Goal: Task Accomplishment & Management: Complete application form

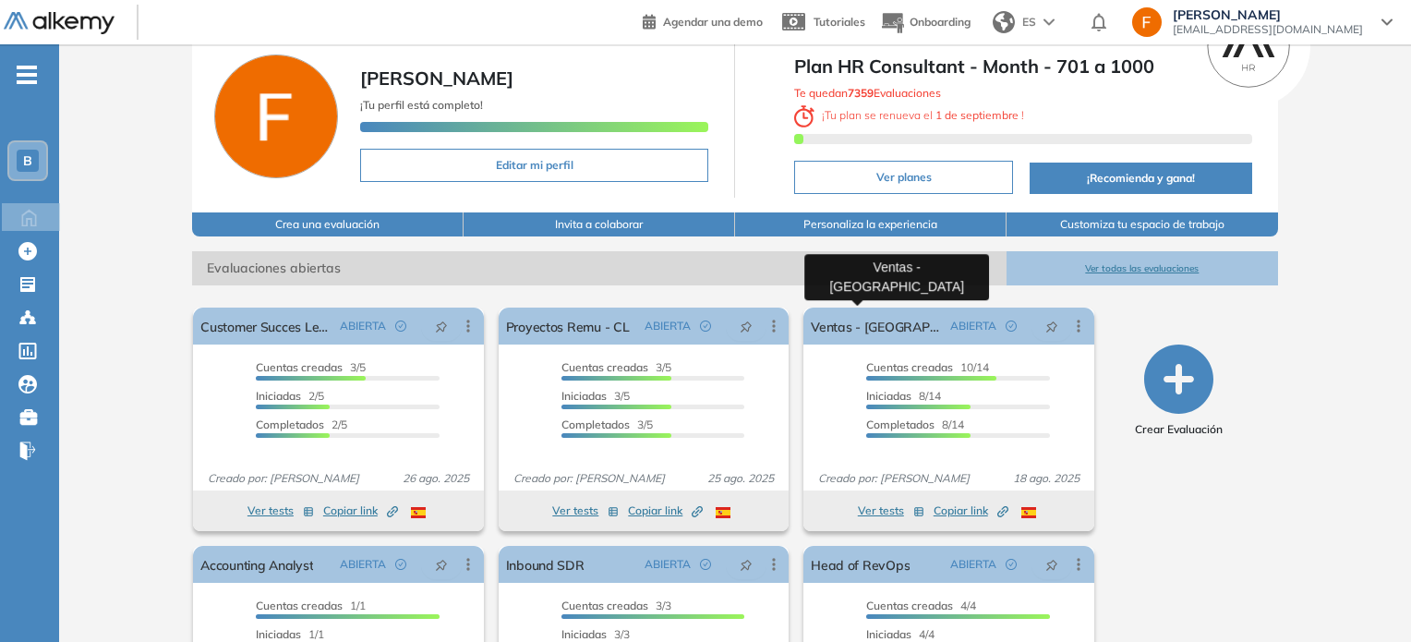
scroll to position [74, 0]
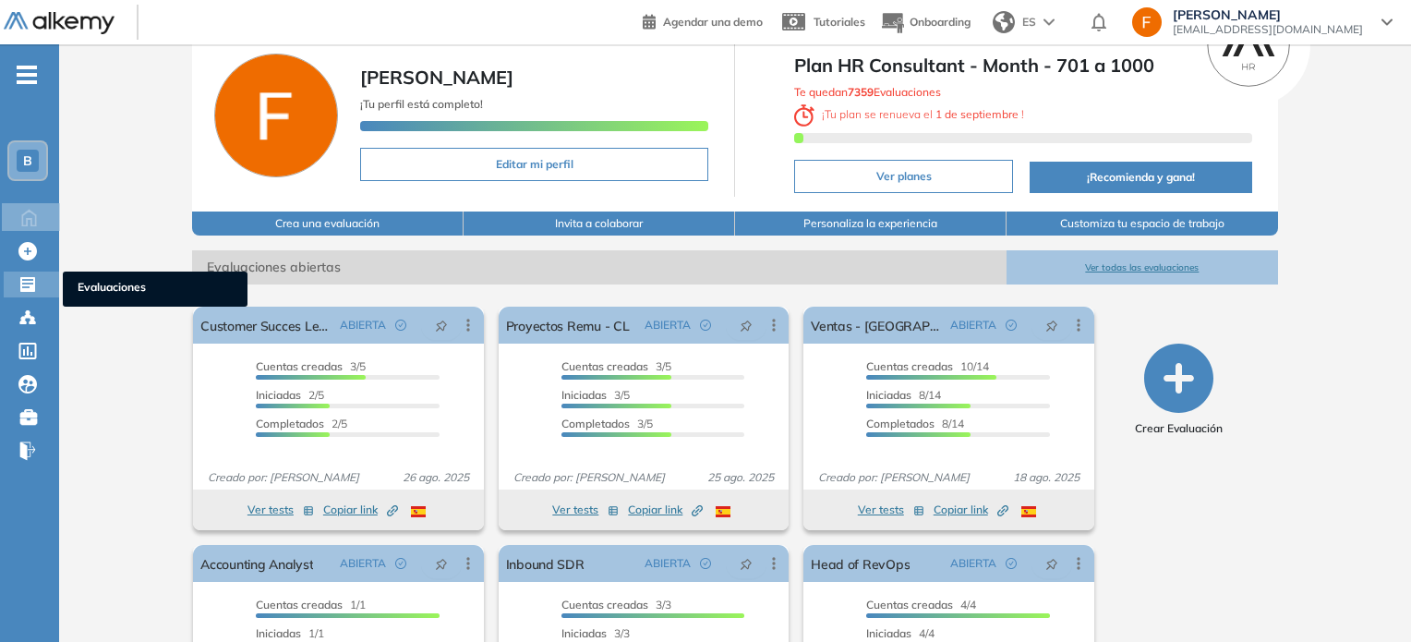
click at [30, 285] on icon at bounding box center [27, 284] width 15 height 15
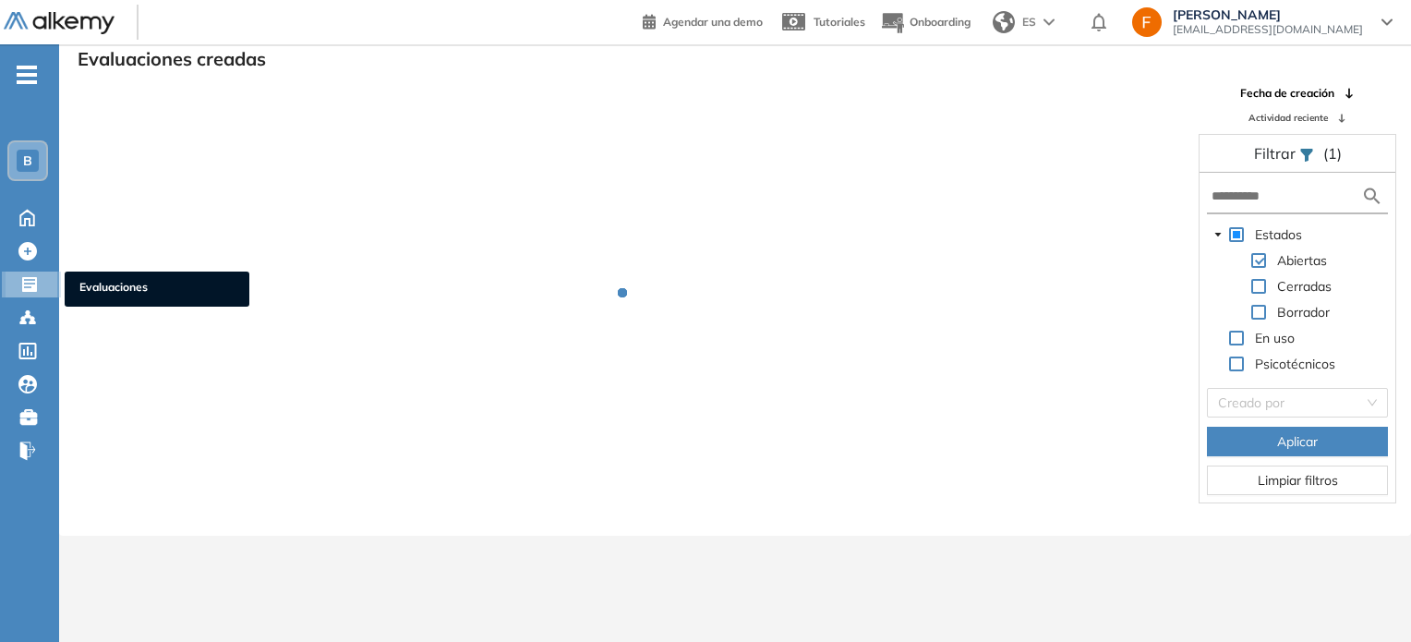
scroll to position [44, 0]
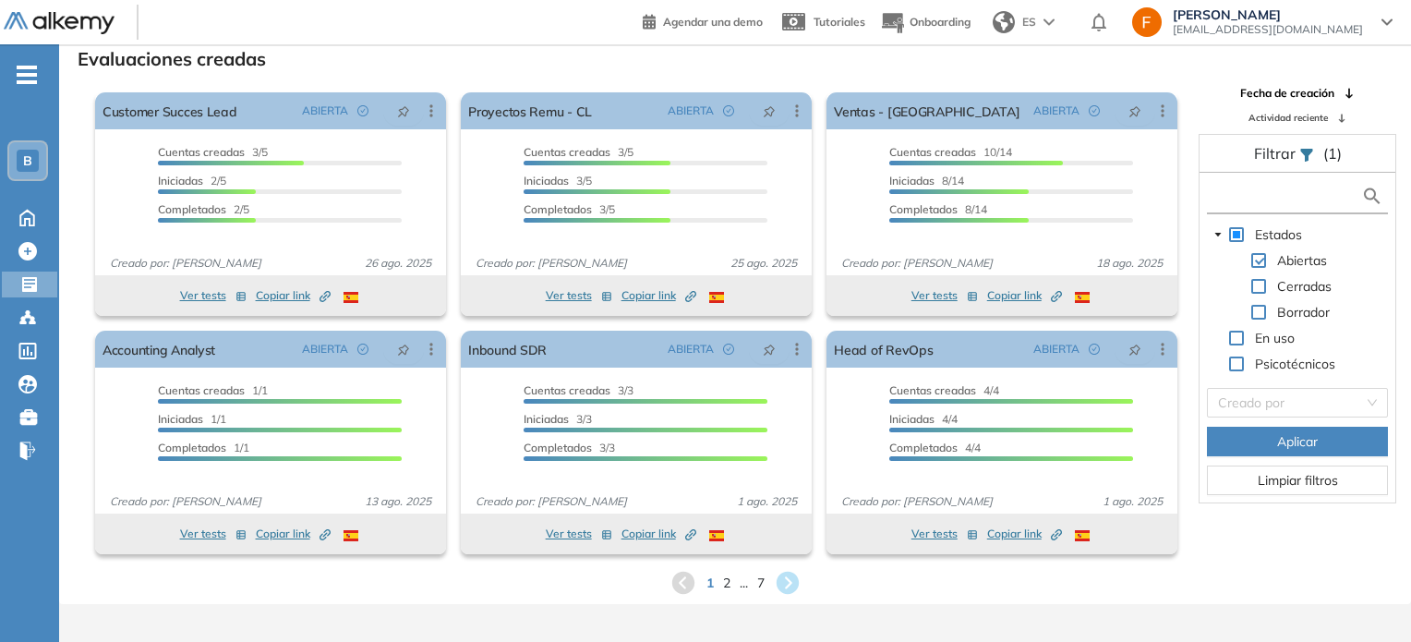
click at [1271, 202] on input "text" at bounding box center [1287, 196] width 150 height 19
type input "***"
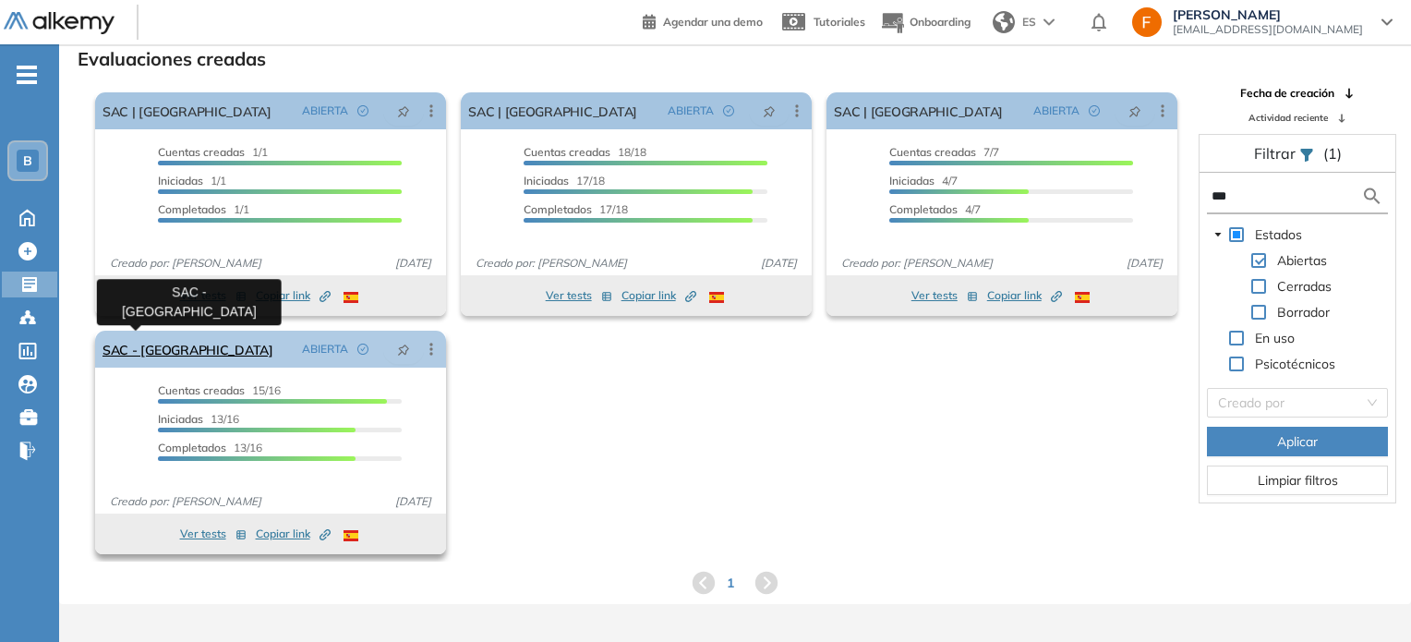
click at [133, 344] on link "SAC - [GEOGRAPHIC_DATA]" at bounding box center [188, 349] width 171 height 37
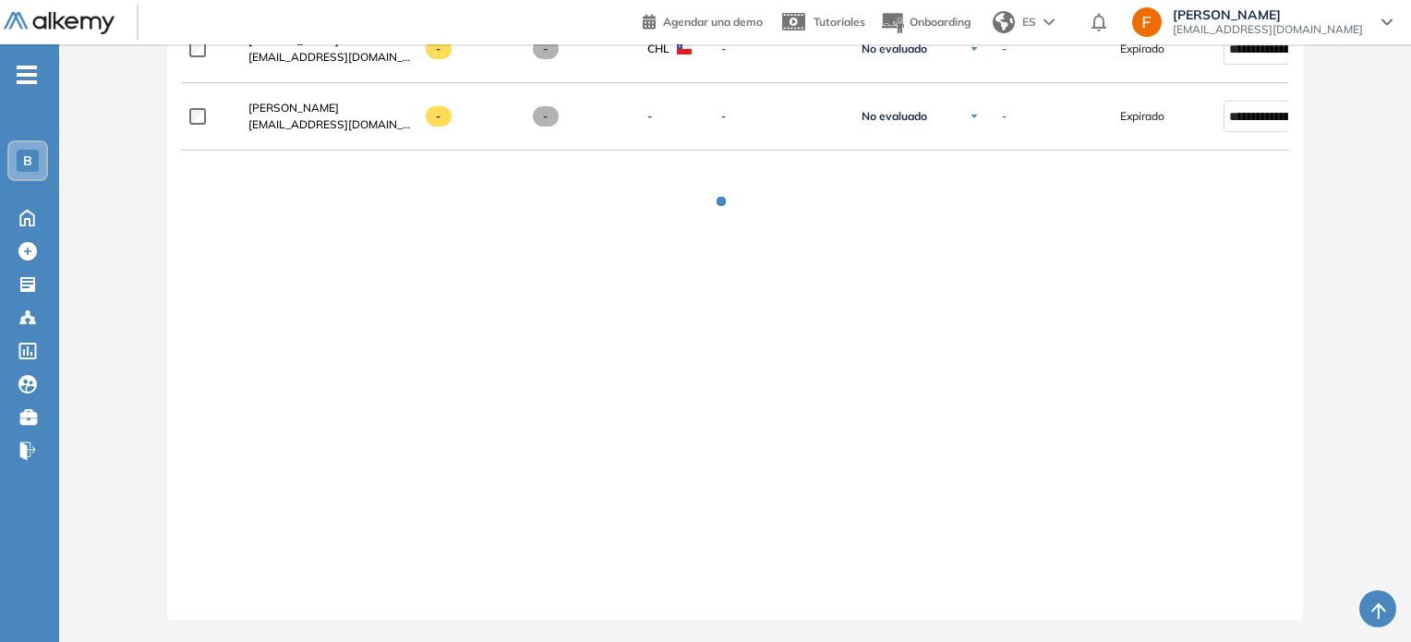
scroll to position [1502, 0]
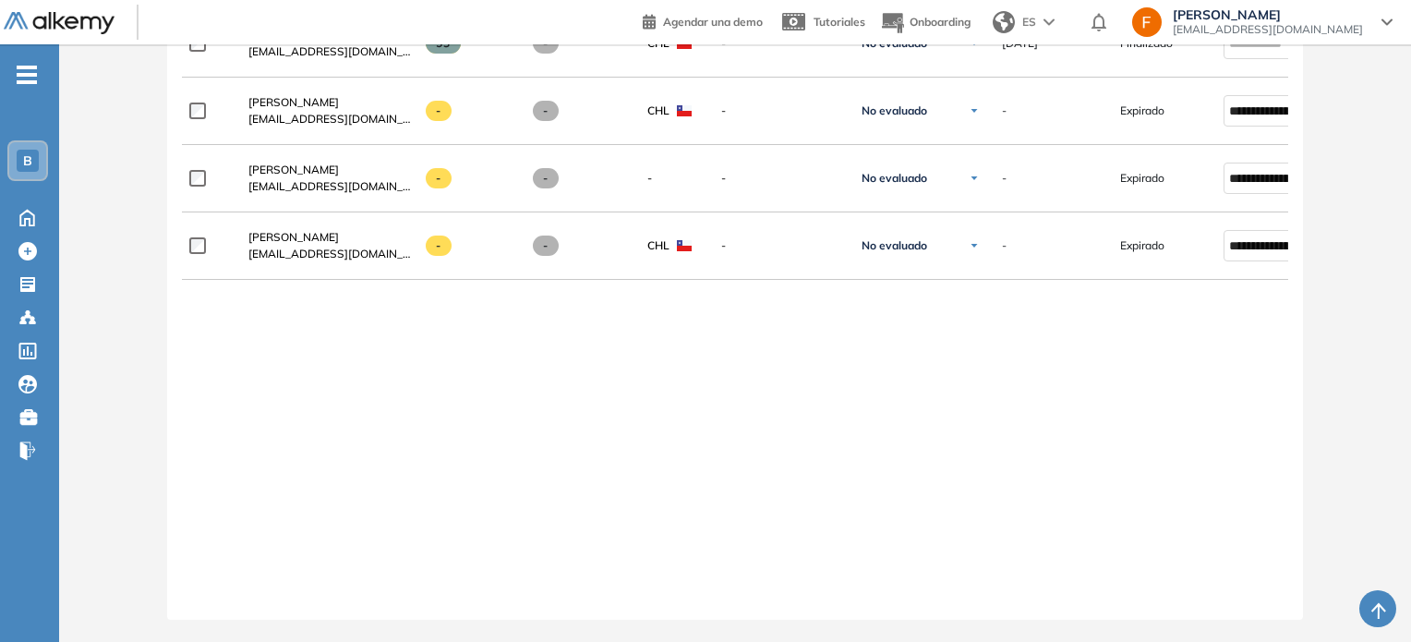
drag, startPoint x: 761, startPoint y: 609, endPoint x: 868, endPoint y: 597, distance: 107.8
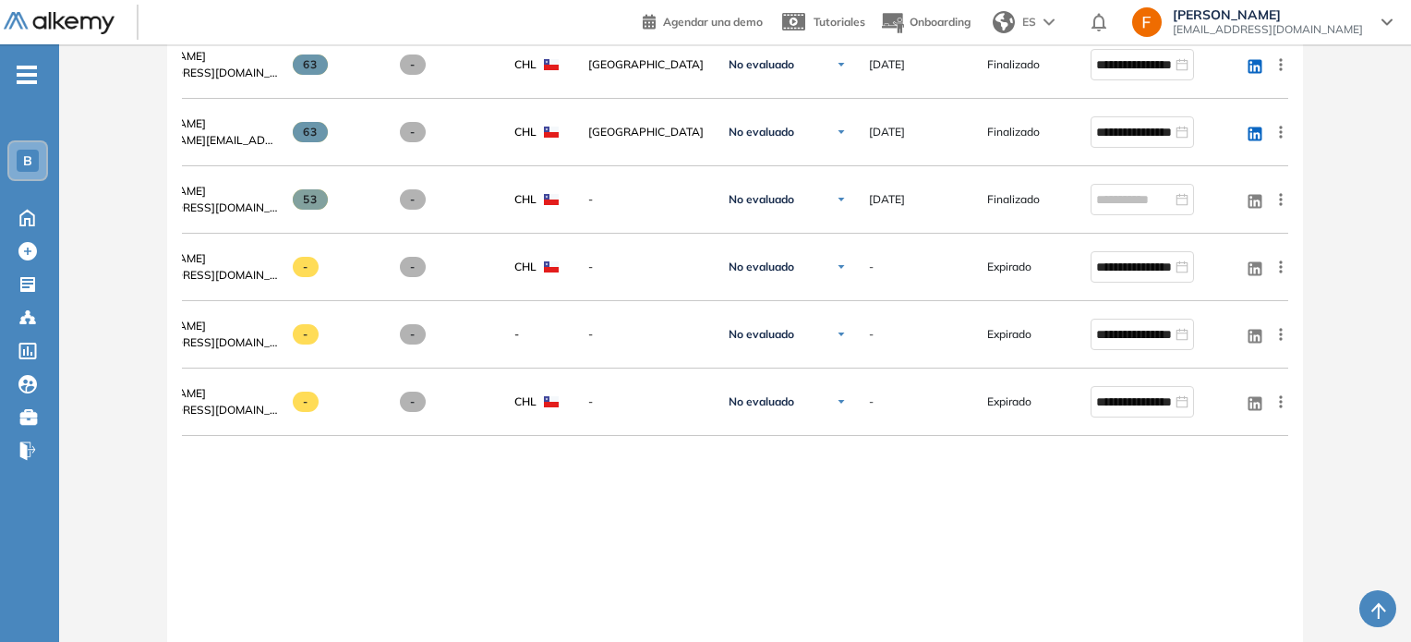
scroll to position [1333, 0]
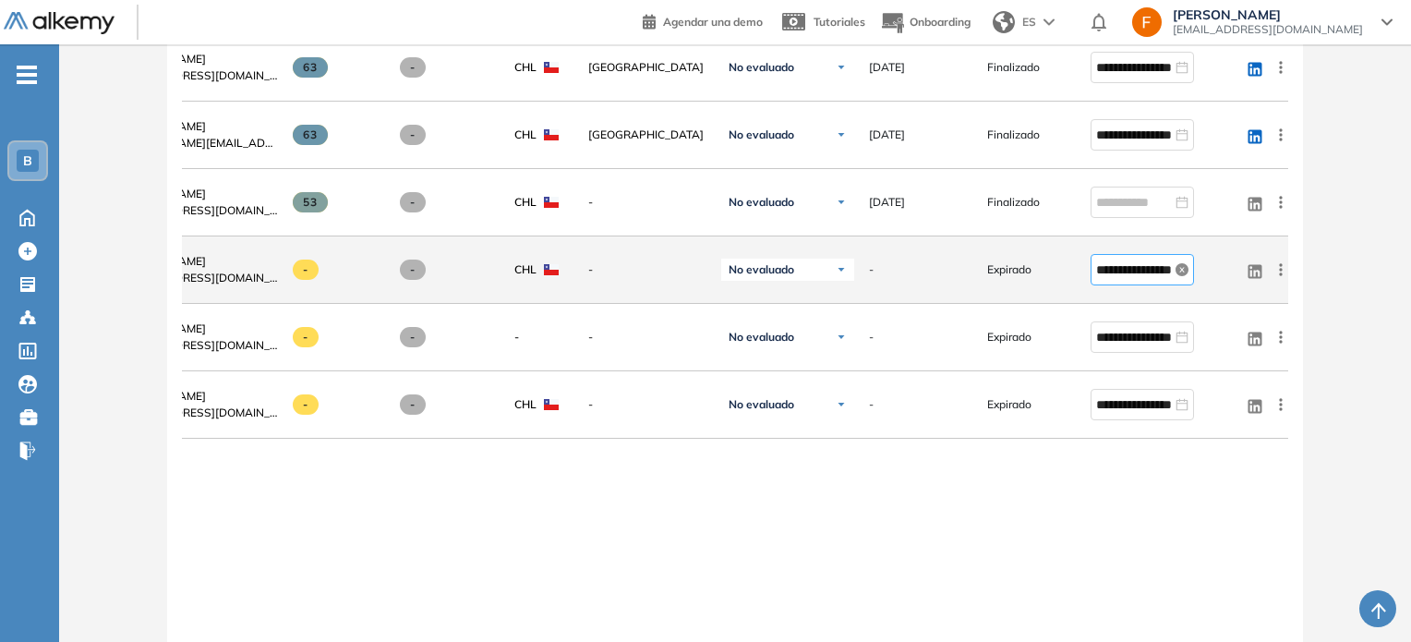
click at [1187, 276] on icon "close-circle" at bounding box center [1182, 269] width 13 height 13
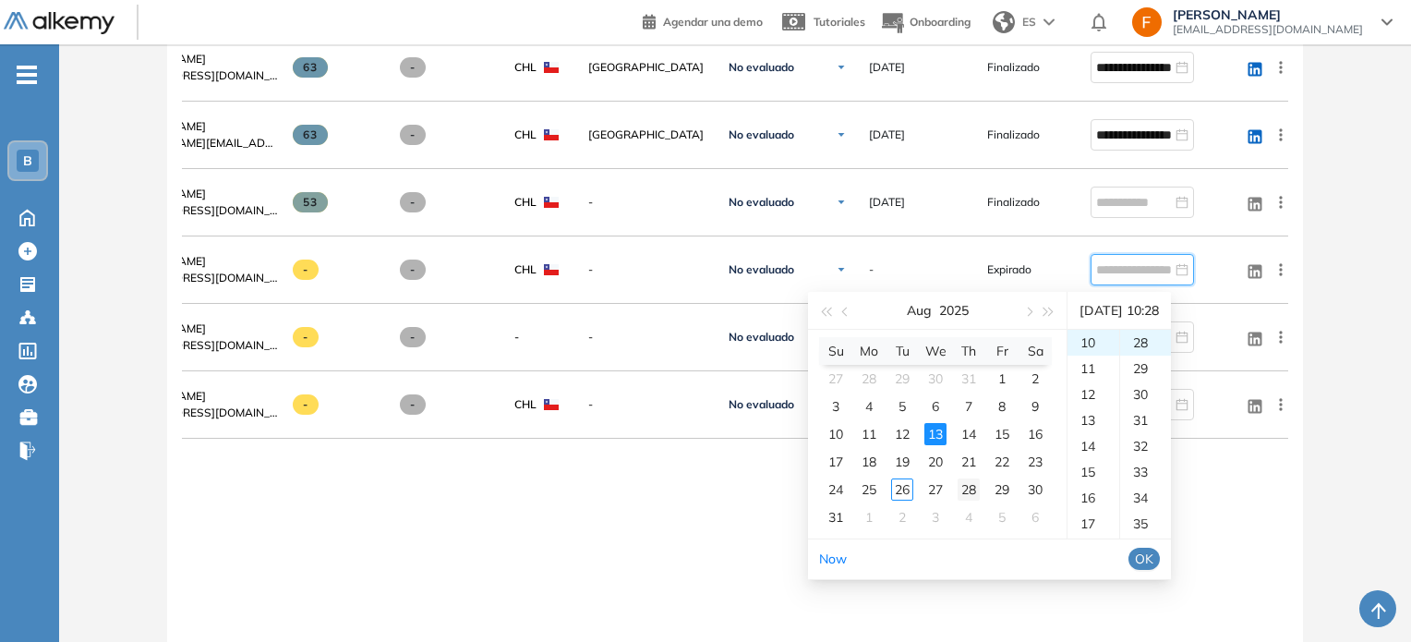
click at [971, 490] on div "28" at bounding box center [969, 489] width 22 height 22
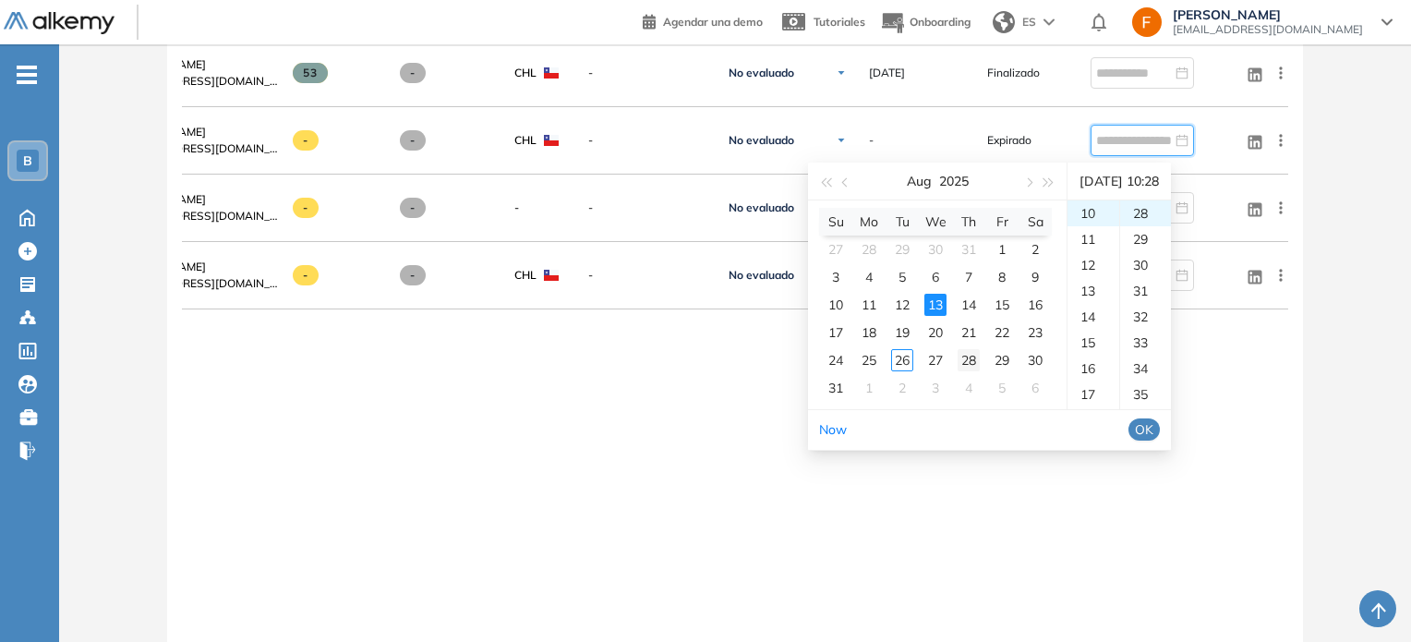
click at [965, 365] on div "28" at bounding box center [969, 360] width 22 height 22
click at [1092, 370] on div "18" at bounding box center [1094, 372] width 52 height 26
type input "**********"
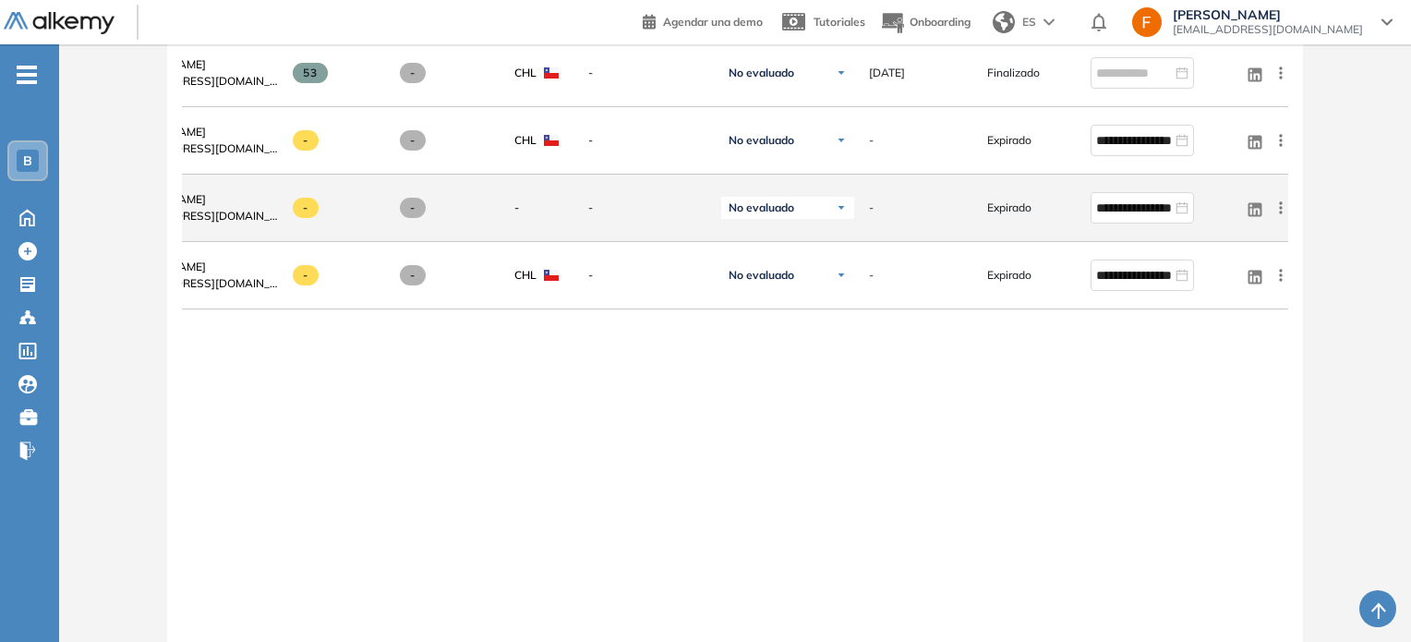
scroll to position [1370, 0]
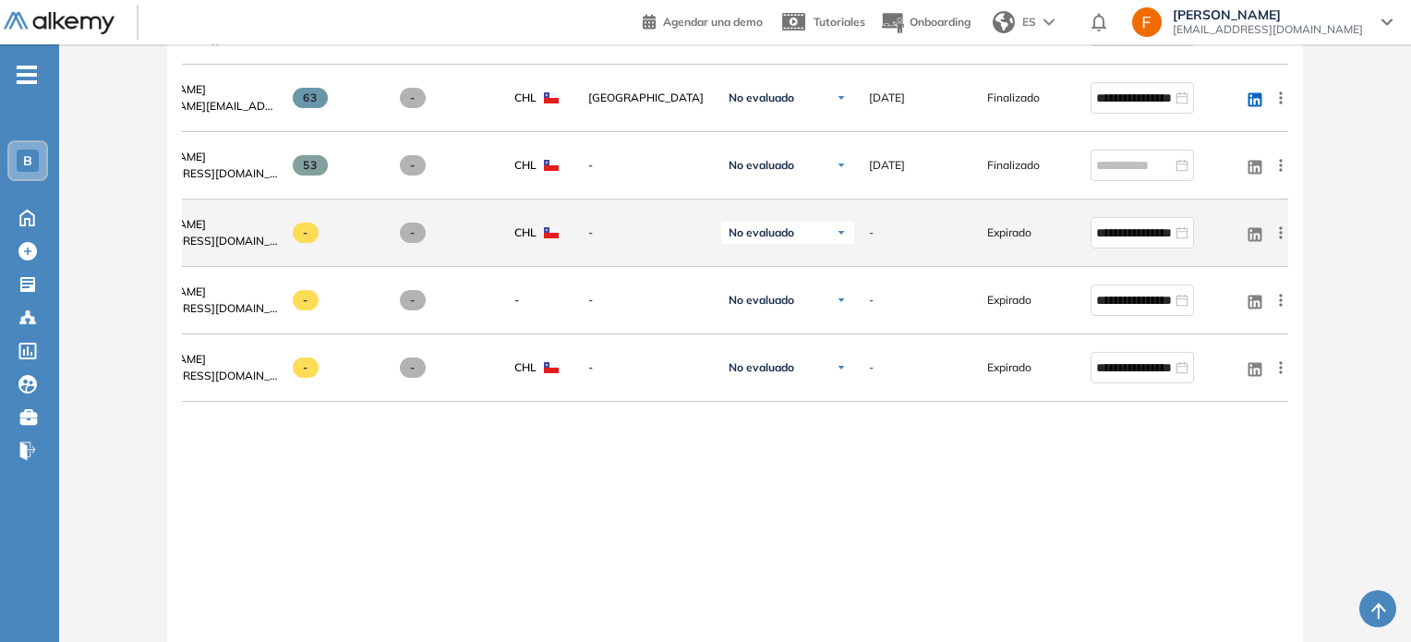
click at [1280, 227] on icon at bounding box center [1281, 232] width 18 height 18
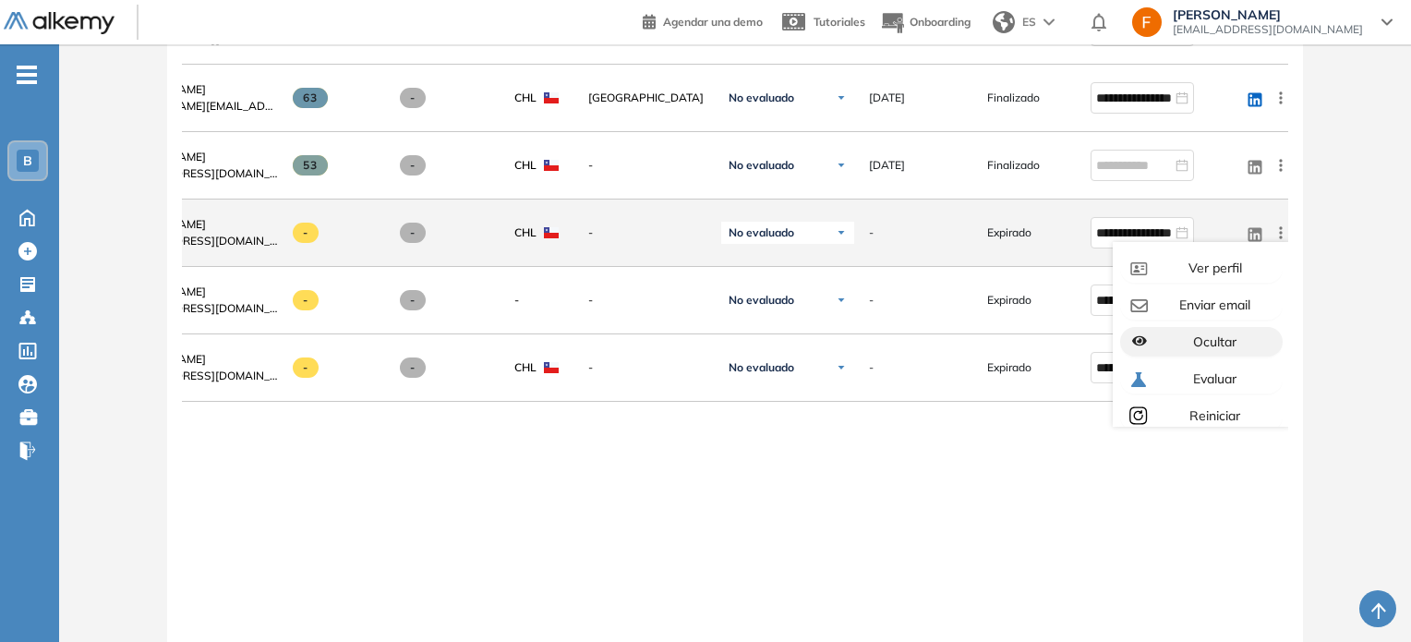
scroll to position [52, 0]
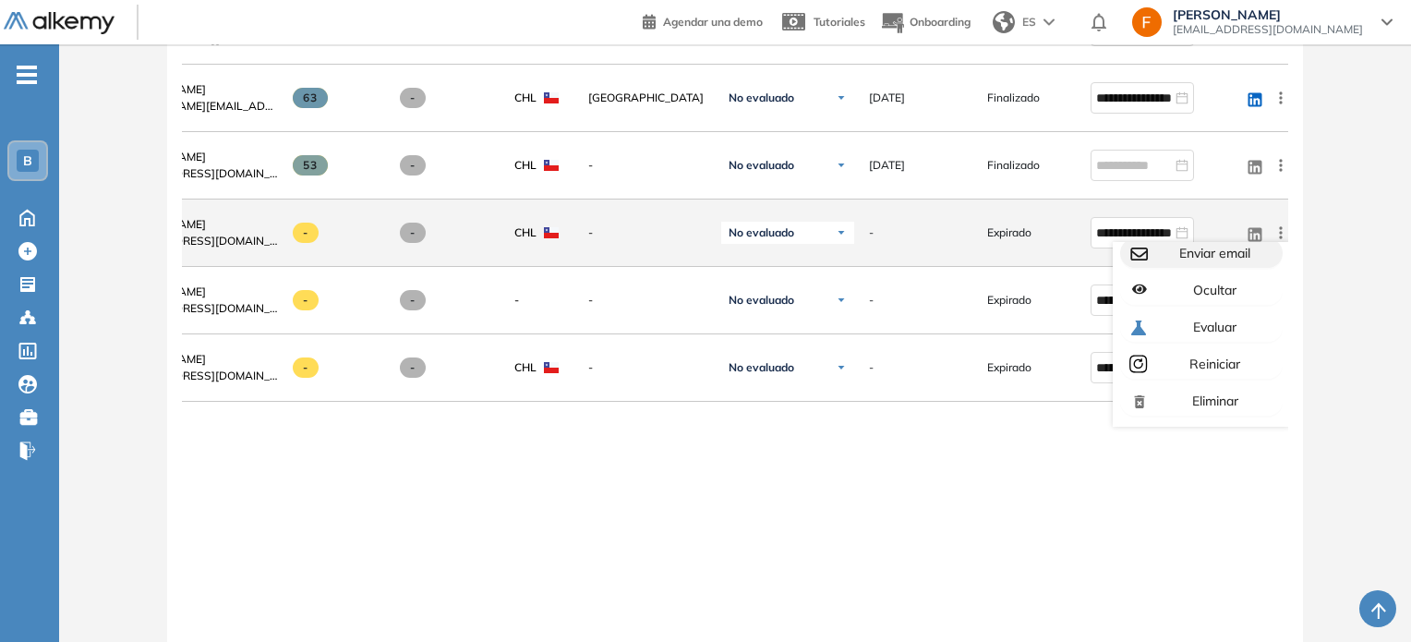
click at [1136, 267] on button "Enviar email" at bounding box center [1201, 253] width 163 height 30
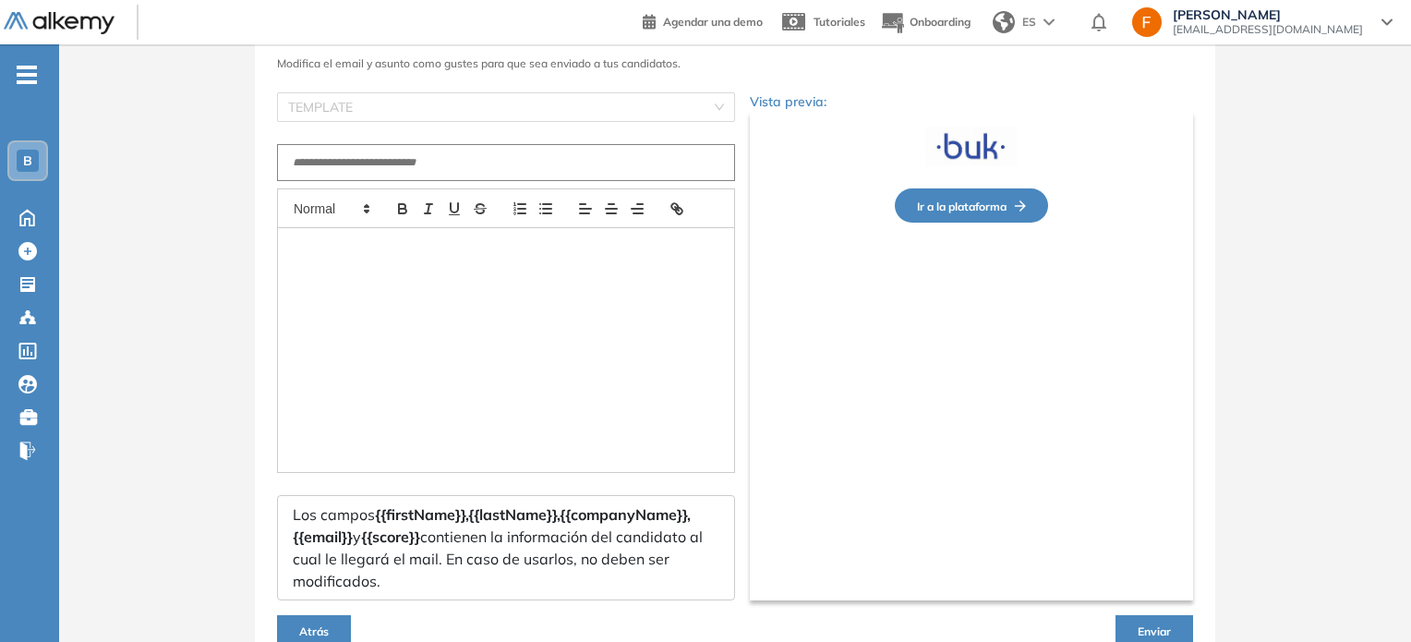
scroll to position [95, 0]
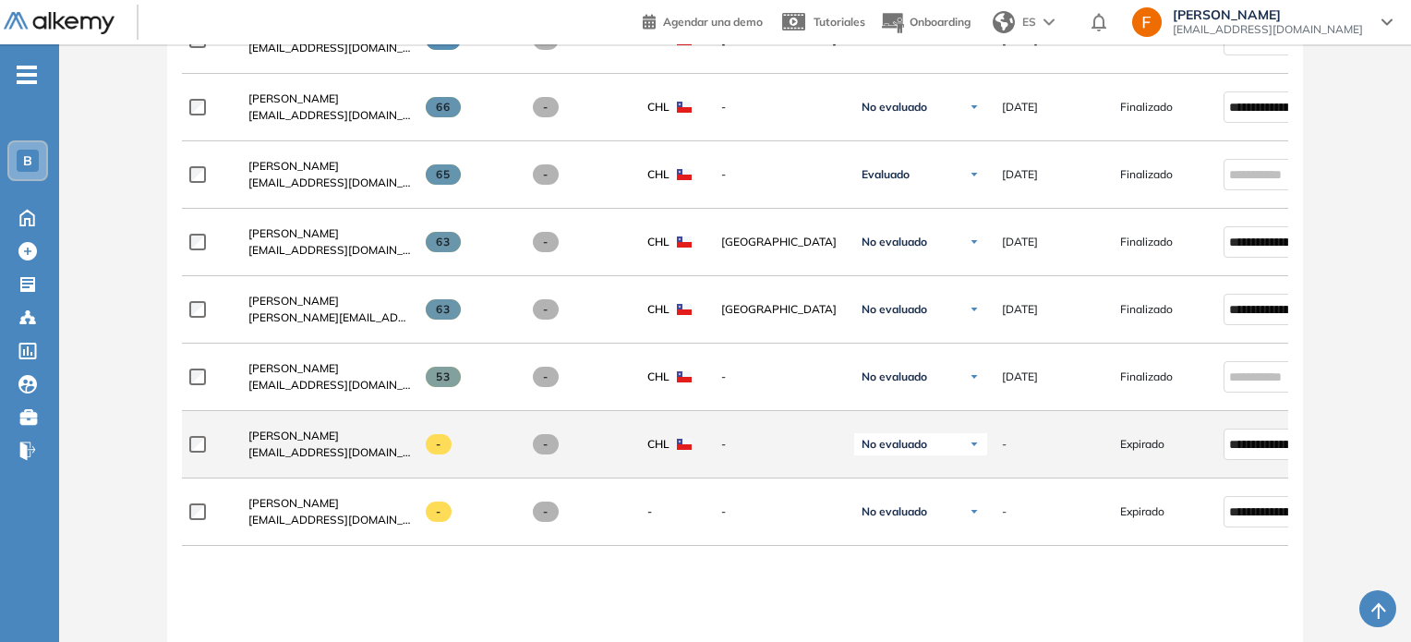
click at [318, 455] on span "[EMAIL_ADDRESS][DOMAIN_NAME]" at bounding box center [329, 452] width 163 height 17
copy div "[EMAIL_ADDRESS][DOMAIN_NAME]"
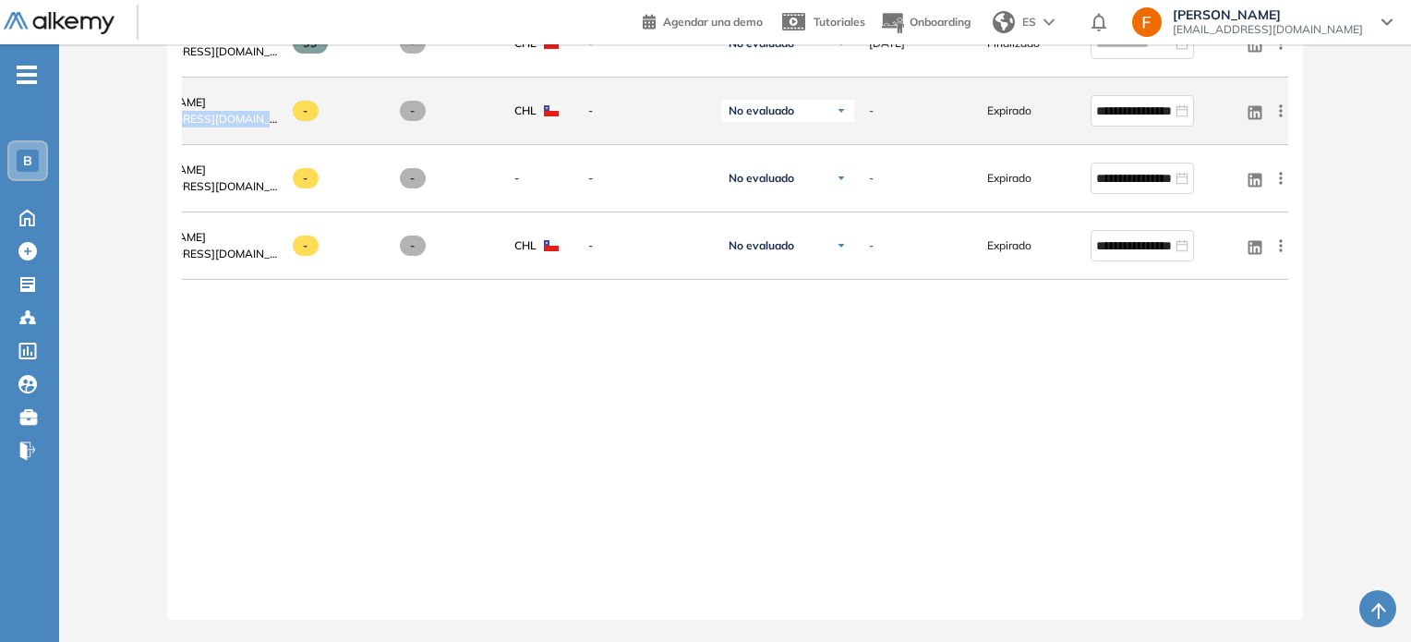
click at [1285, 103] on icon at bounding box center [1281, 111] width 18 height 18
click at [1195, 235] on span "Reiniciar" at bounding box center [1213, 242] width 54 height 17
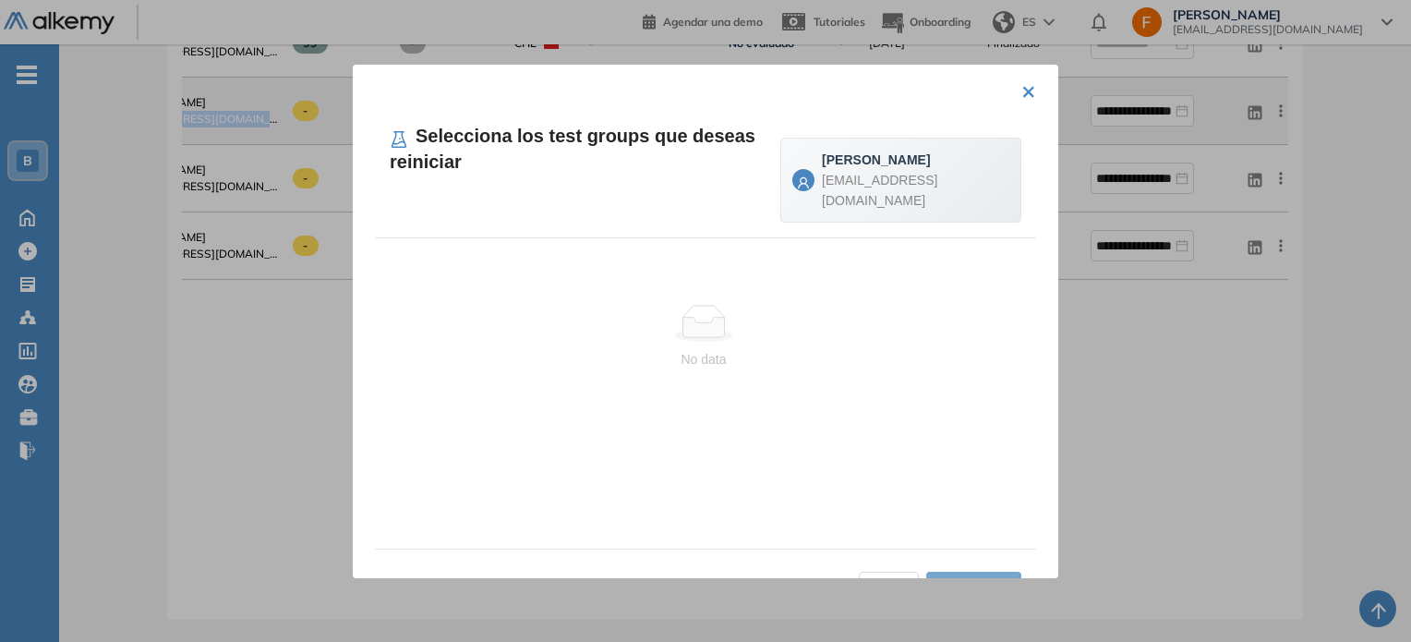
click at [1022, 91] on button "×" at bounding box center [1028, 90] width 15 height 36
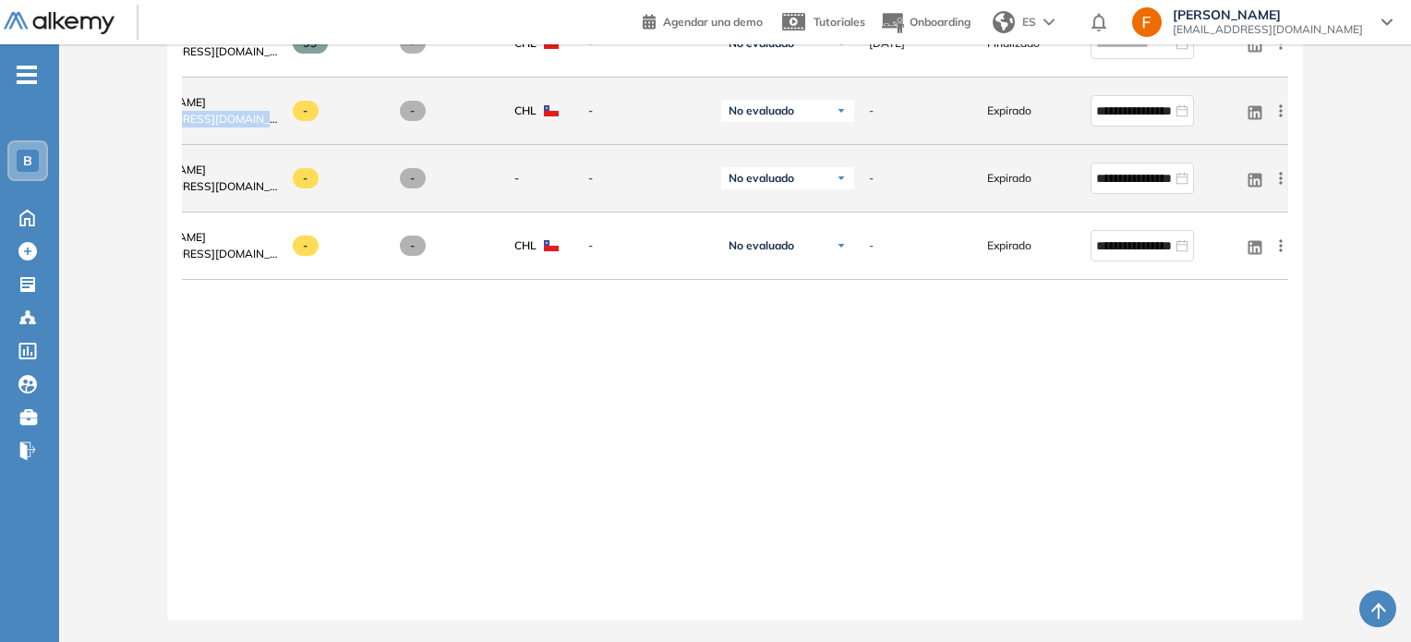
click at [1283, 172] on icon at bounding box center [1281, 178] width 18 height 18
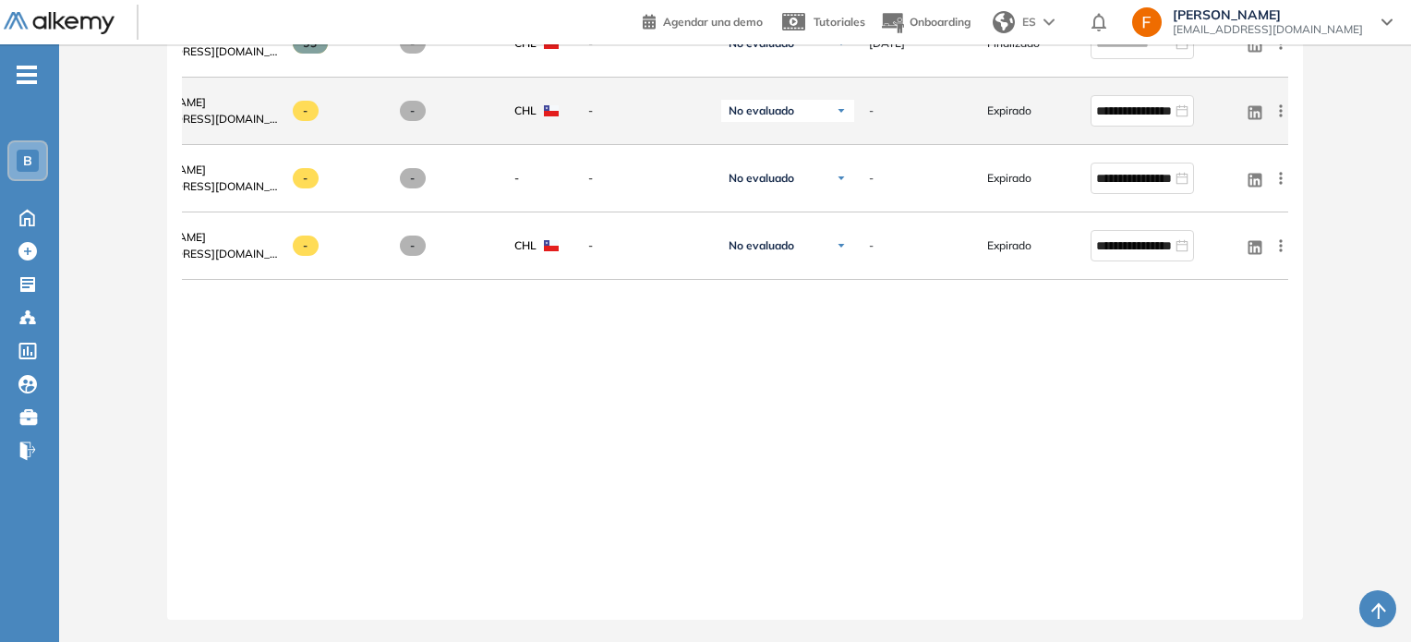
drag, startPoint x: 1358, startPoint y: 137, endPoint x: 1284, endPoint y: 103, distance: 81.9
click at [1280, 104] on icon at bounding box center [1280, 110] width 3 height 12
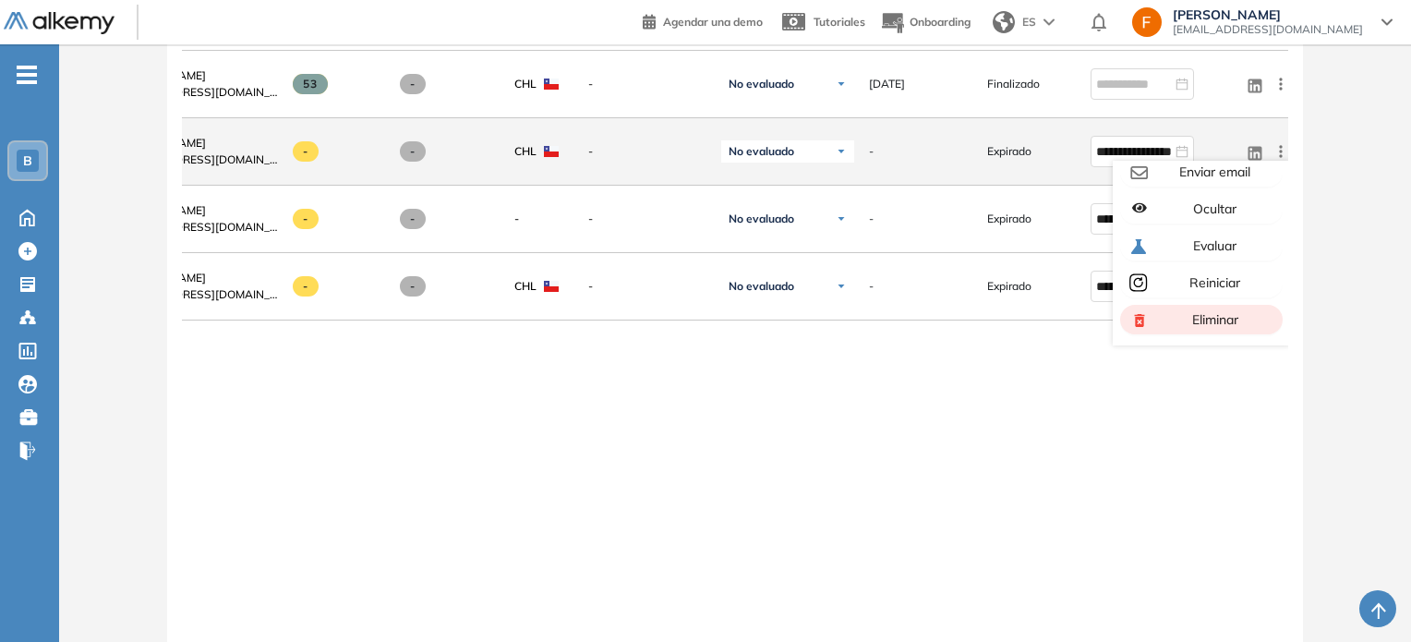
click at [1175, 328] on div "Eliminar" at bounding box center [1213, 319] width 123 height 20
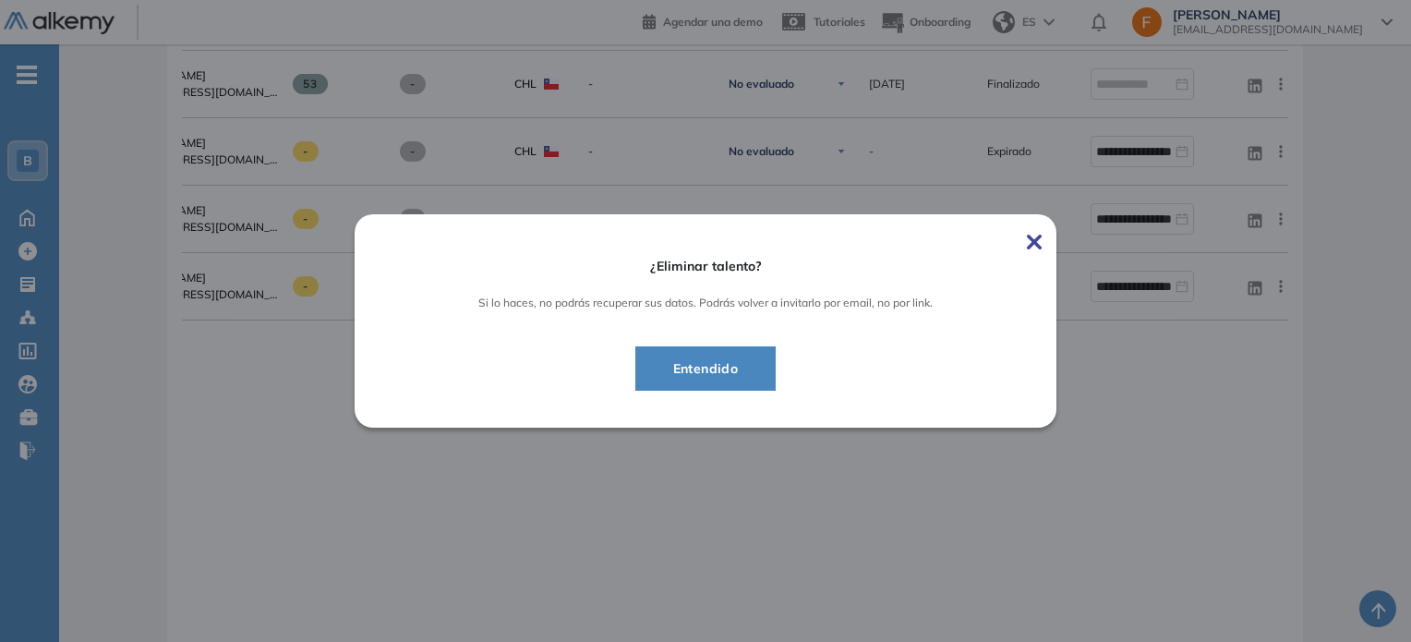
click at [1038, 235] on img at bounding box center [1034, 242] width 15 height 15
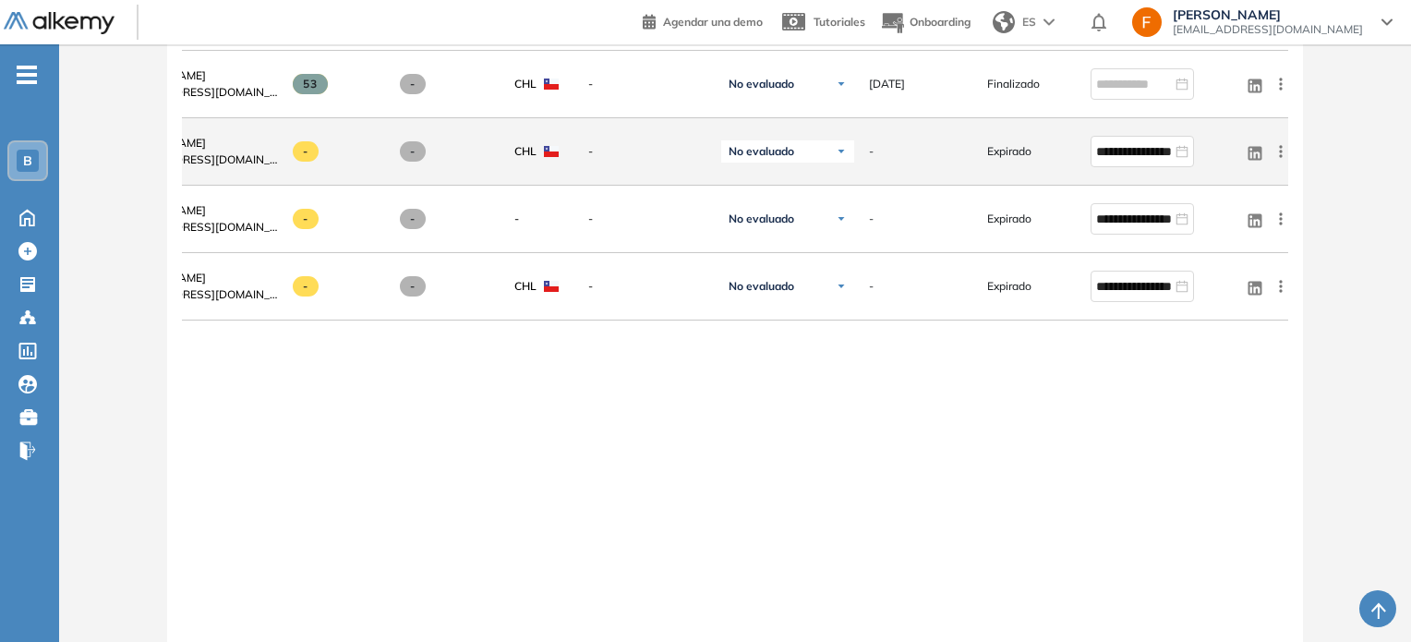
click at [1282, 158] on icon at bounding box center [1281, 151] width 18 height 18
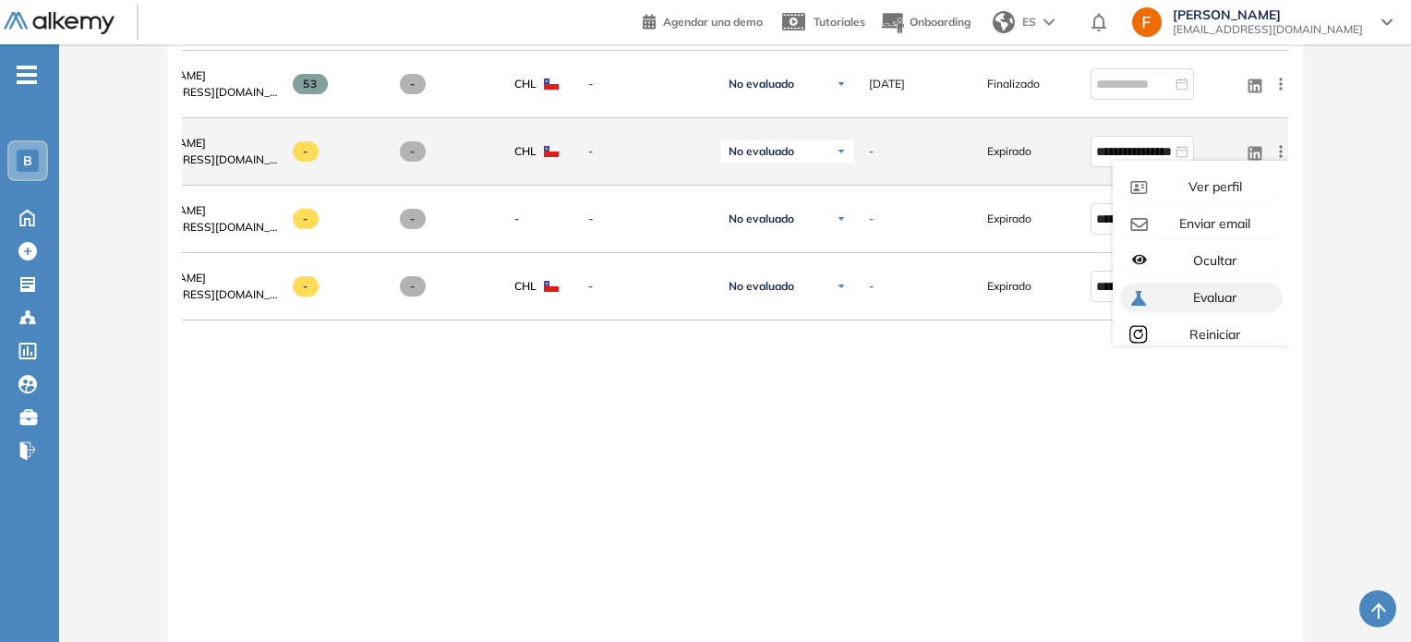
click at [1182, 296] on div "Evaluar" at bounding box center [1213, 297] width 123 height 20
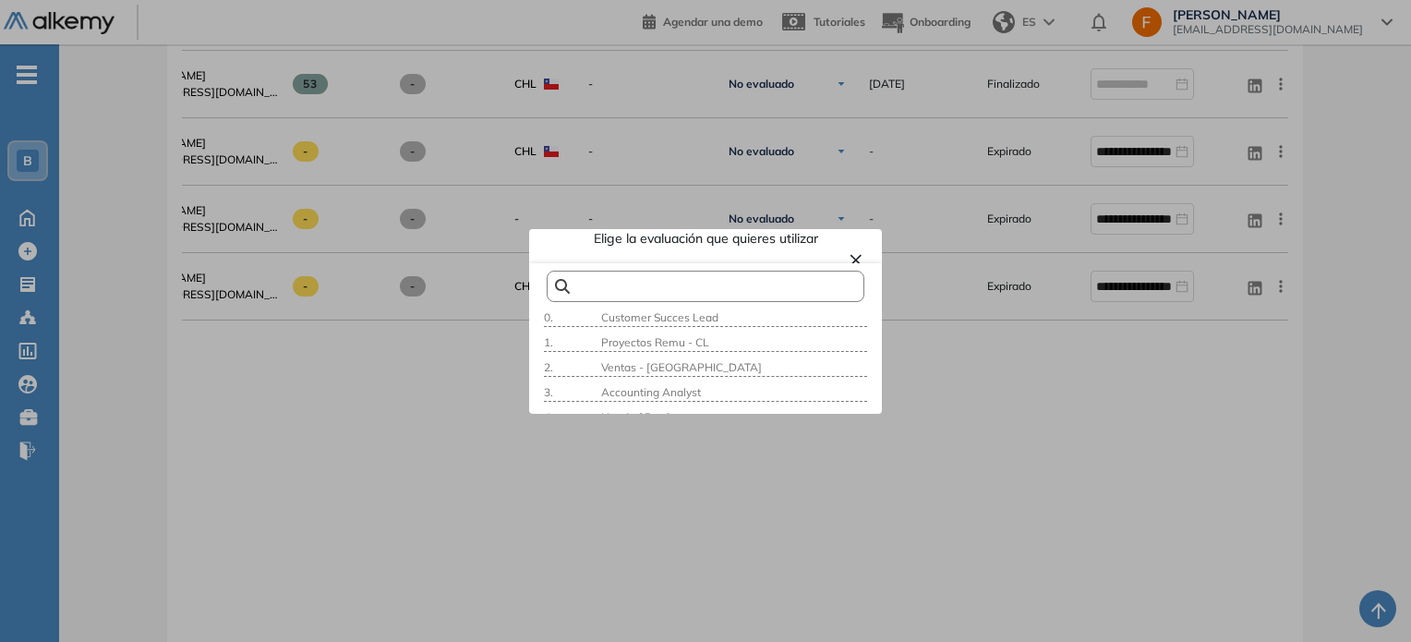
click at [676, 279] on input "text" at bounding box center [698, 286] width 256 height 14
type input "***"
click at [645, 368] on span "SAC - [GEOGRAPHIC_DATA]" at bounding box center [672, 367] width 151 height 14
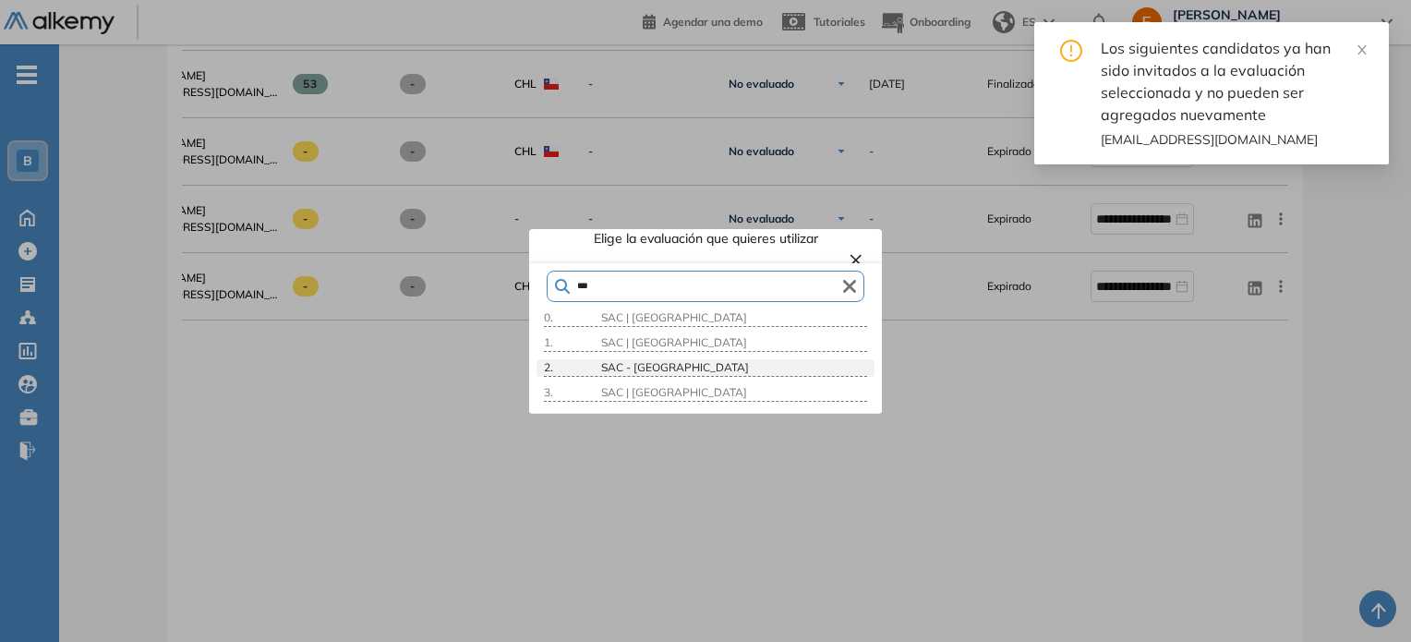
click at [662, 368] on div "SAC - [GEOGRAPHIC_DATA]" at bounding box center [732, 367] width 270 height 17
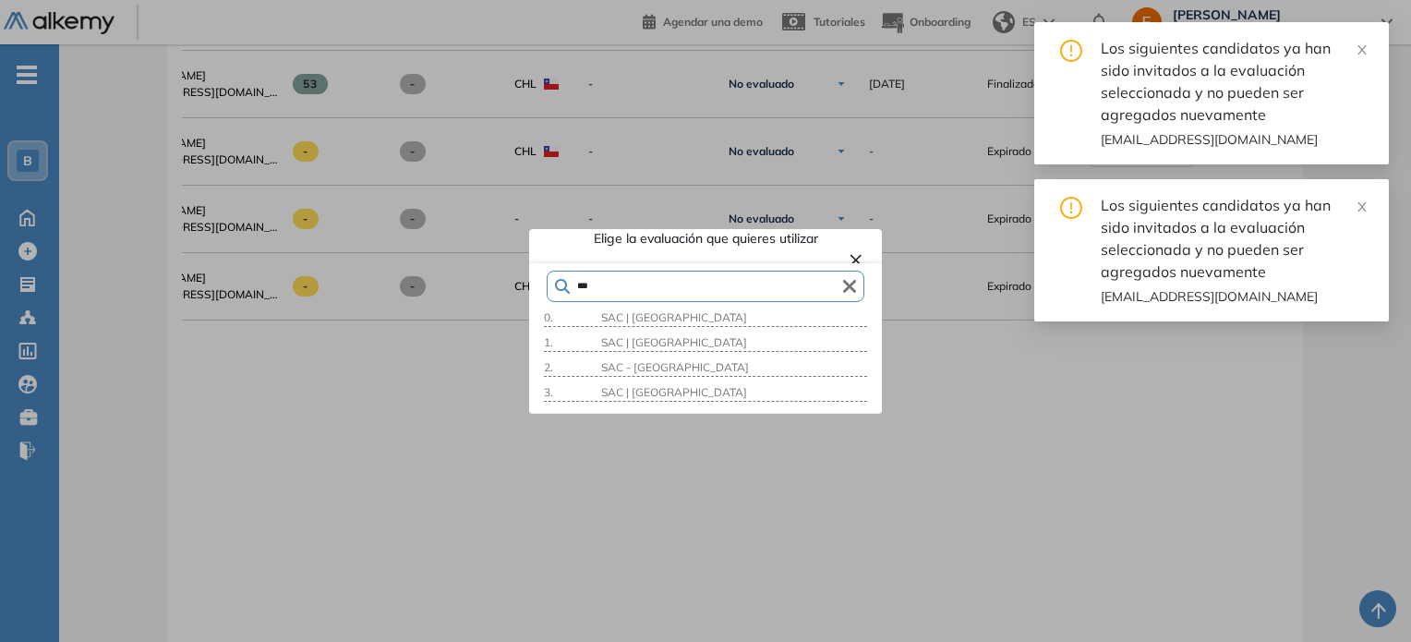
click at [1101, 422] on div at bounding box center [705, 321] width 1411 height 642
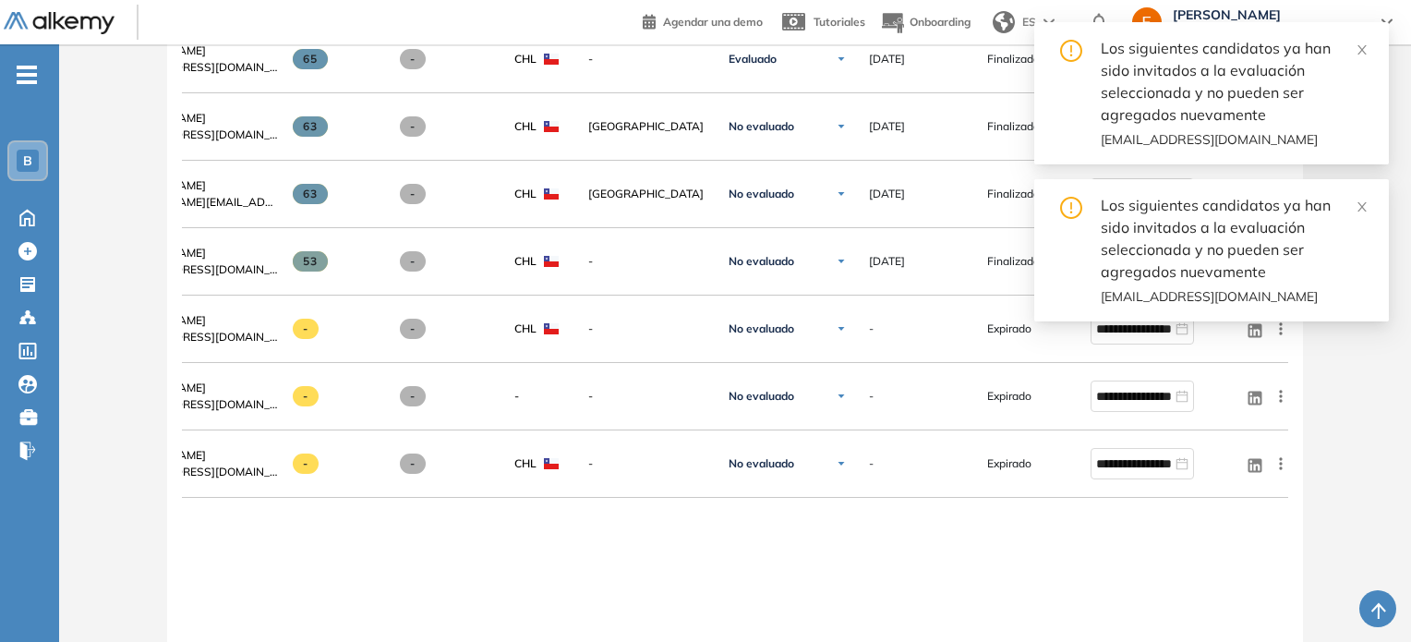
scroll to position [1256, 0]
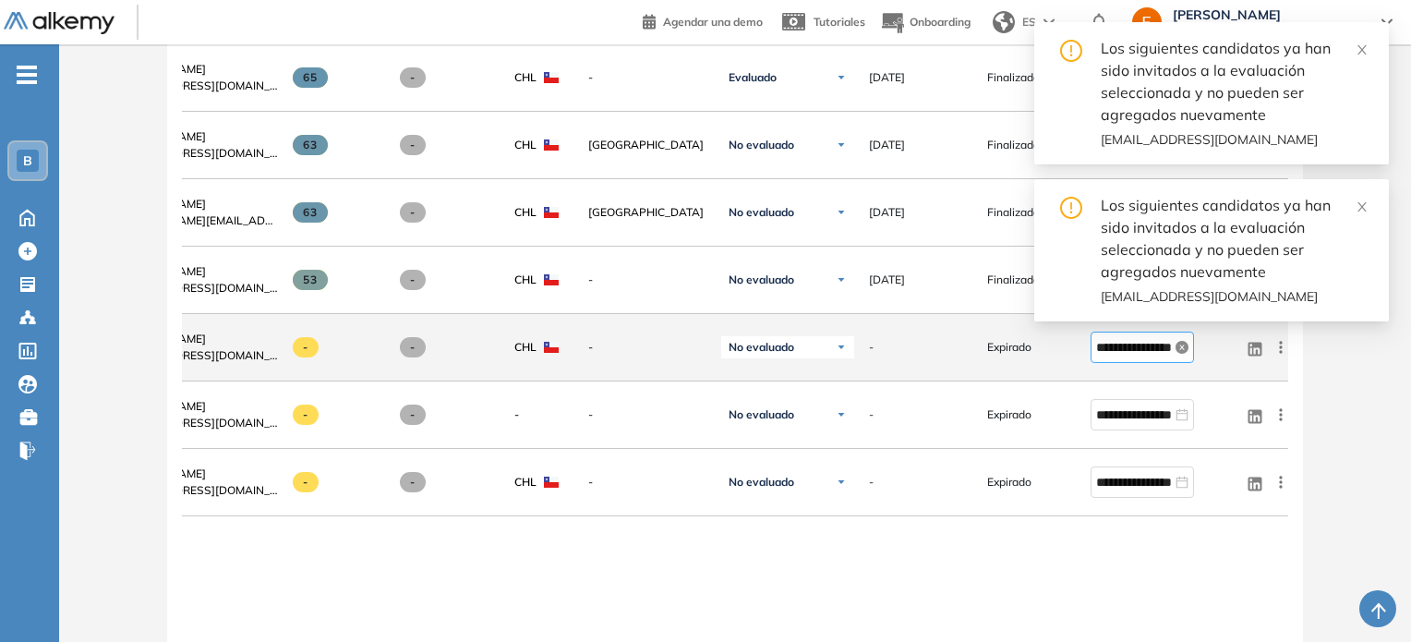
click at [1183, 350] on icon "close-circle" at bounding box center [1182, 347] width 13 height 13
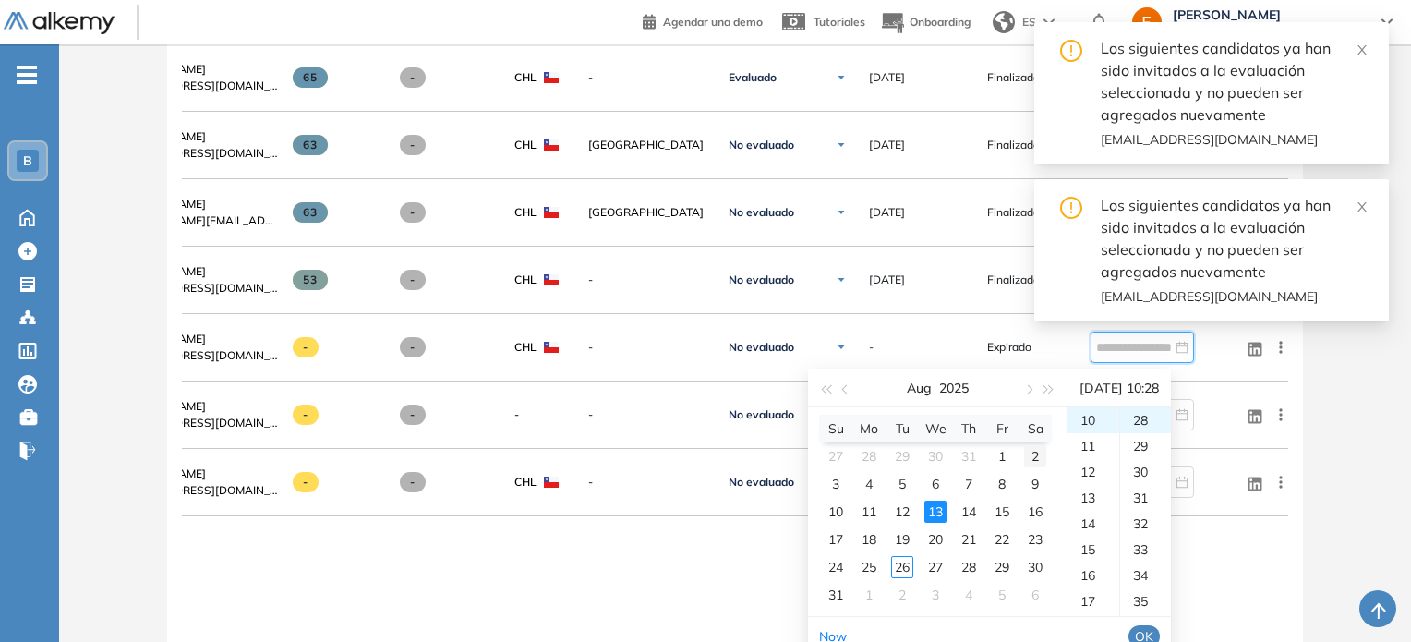
scroll to position [1326, 0]
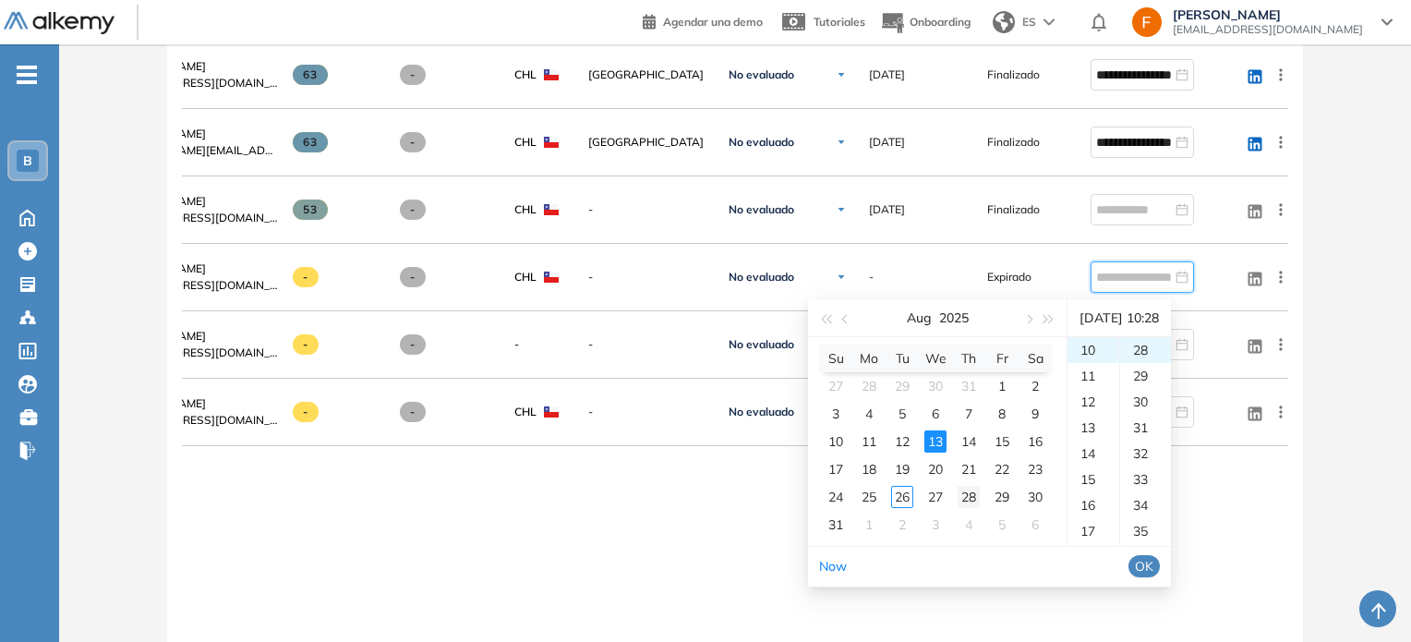
click at [959, 495] on div "28" at bounding box center [969, 497] width 22 height 22
type input "**********"
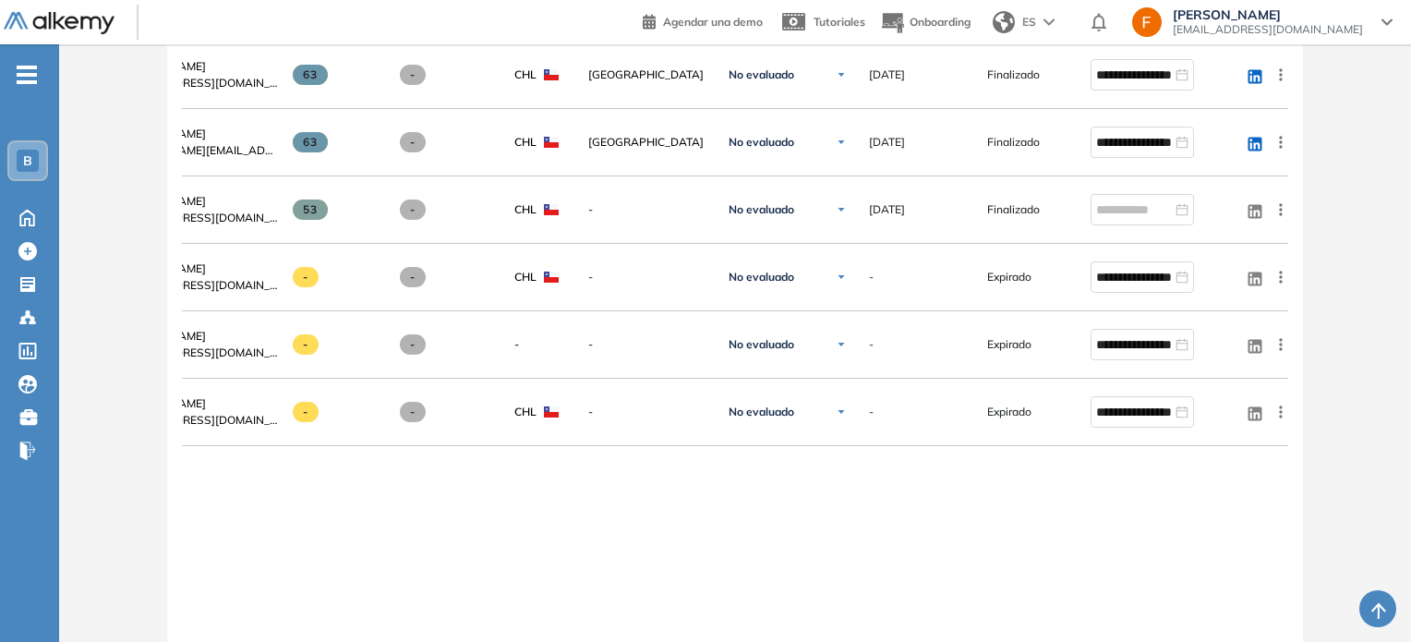
scroll to position [0, 0]
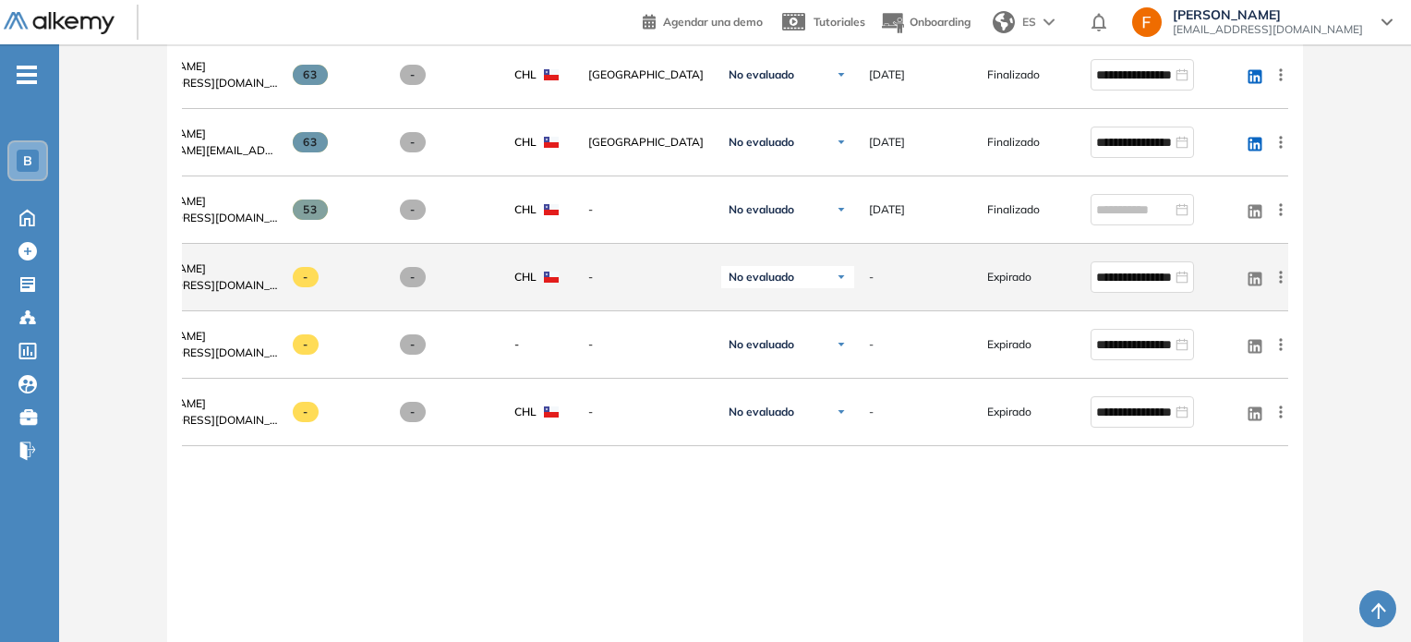
click at [1281, 282] on icon at bounding box center [1281, 277] width 18 height 18
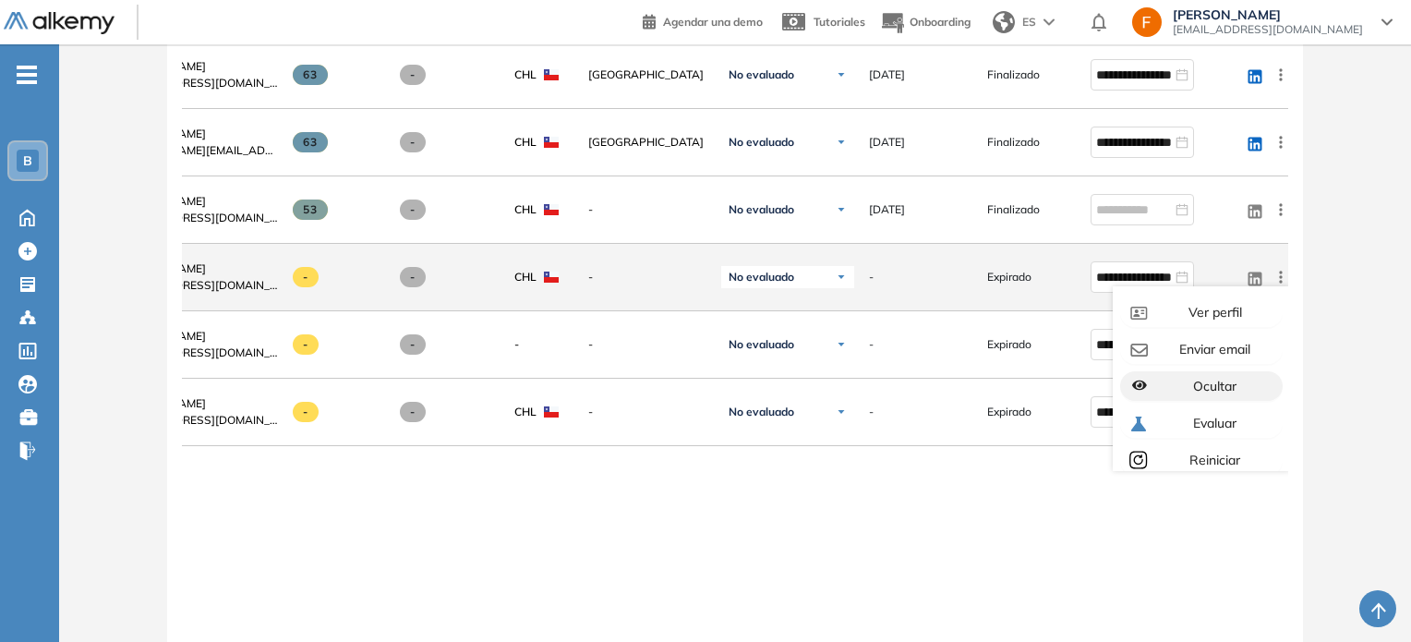
scroll to position [52, 0]
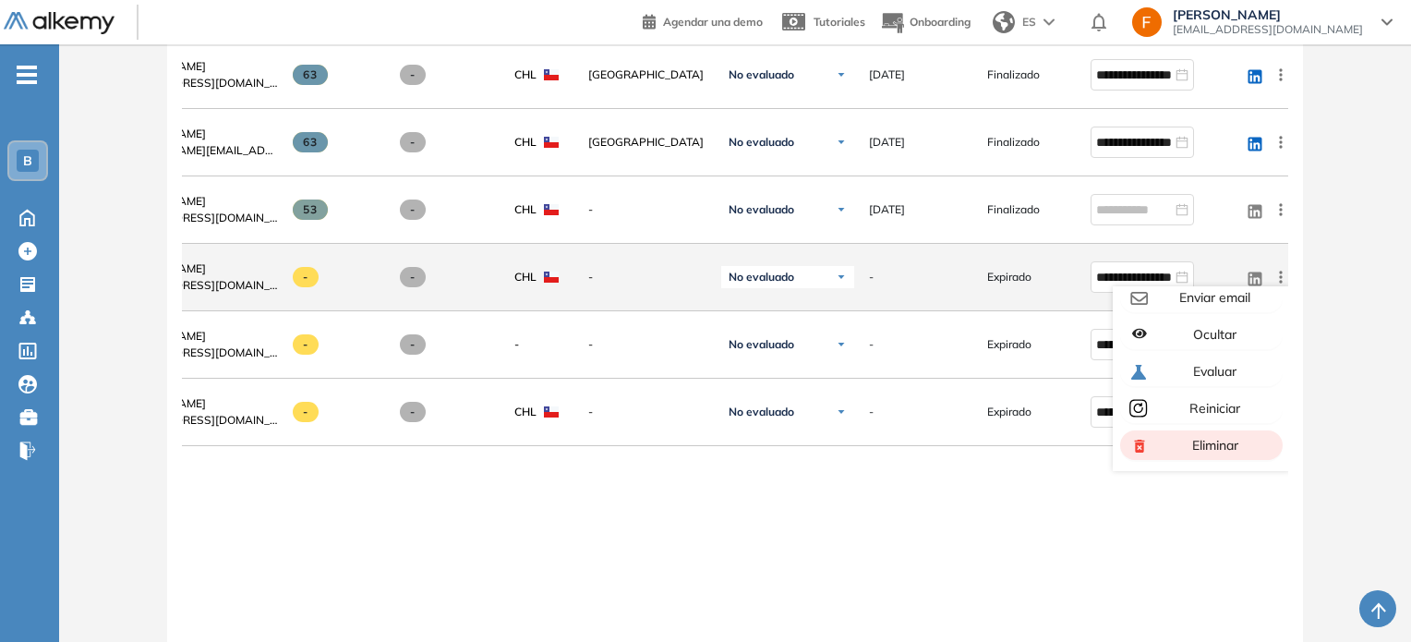
click at [1220, 446] on span "Eliminar" at bounding box center [1214, 445] width 50 height 17
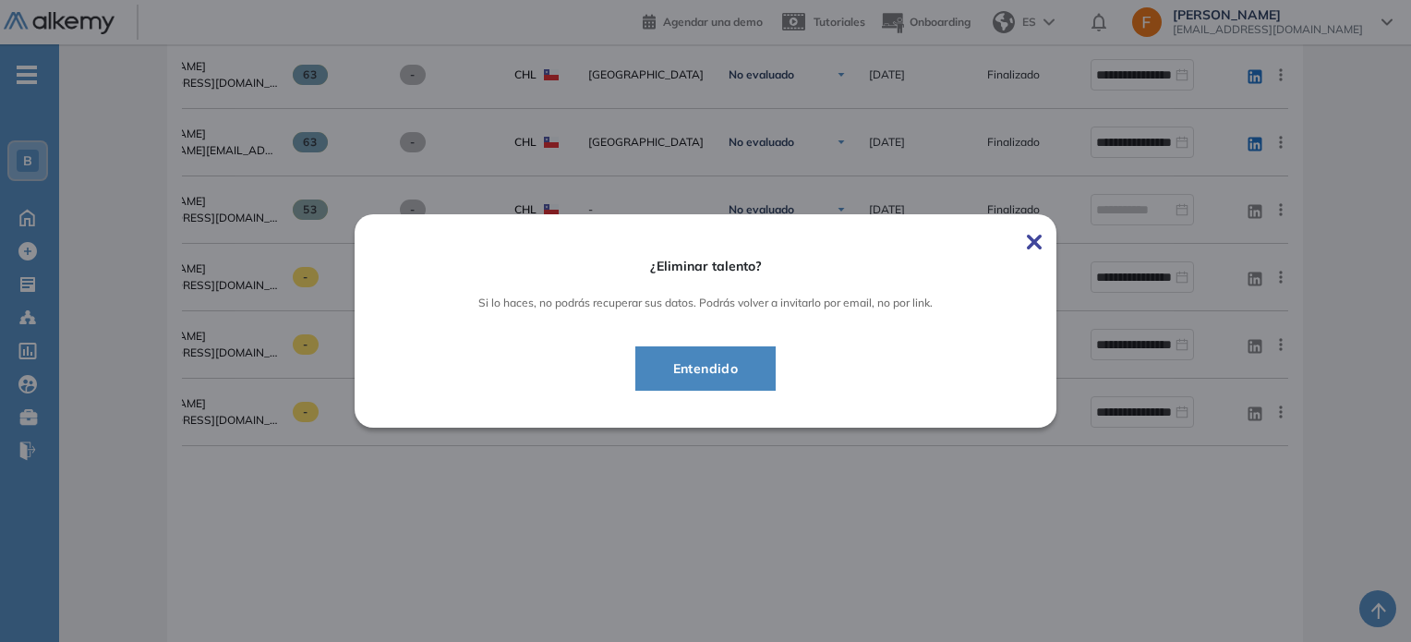
click at [724, 377] on span "Entendido" at bounding box center [705, 368] width 95 height 22
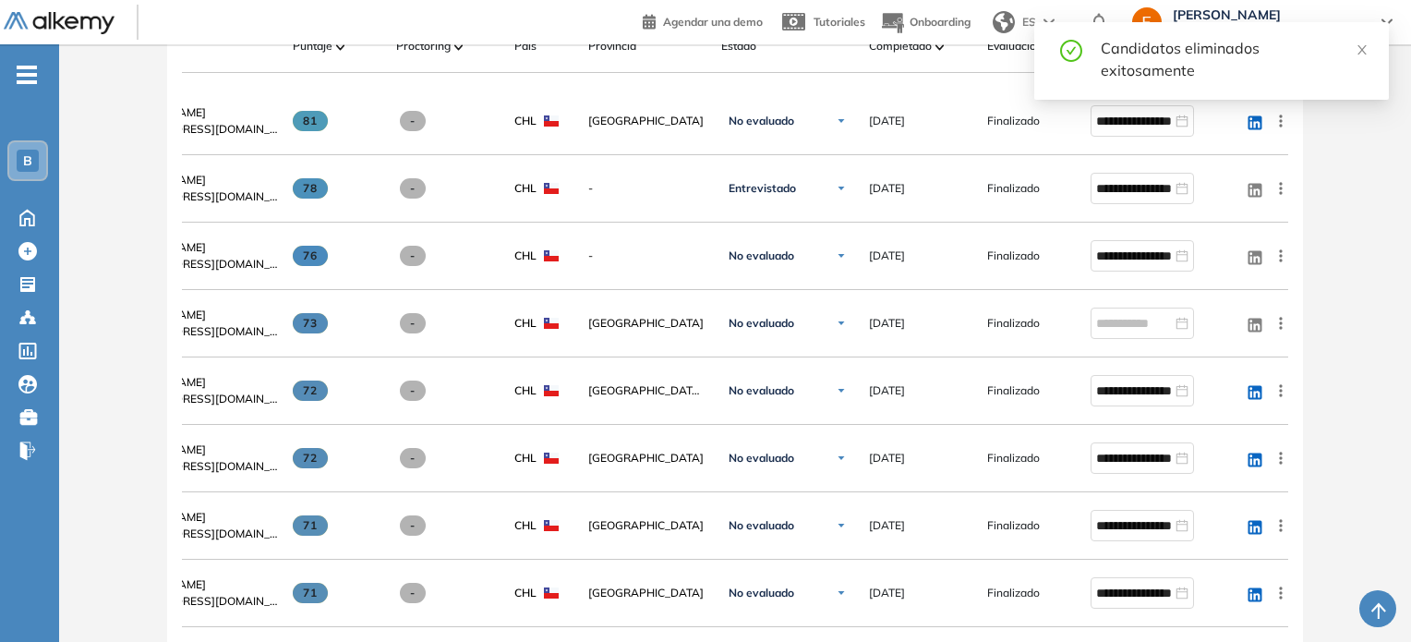
scroll to position [170, 0]
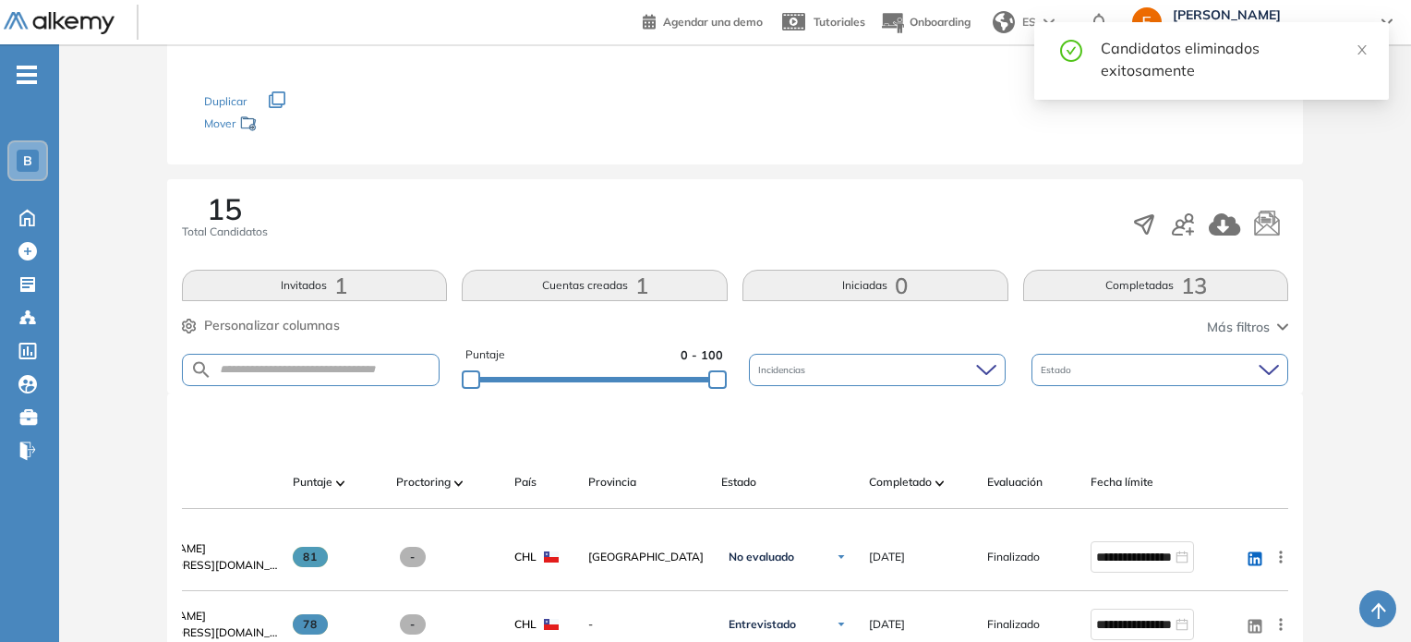
click at [1170, 218] on div at bounding box center [1209, 224] width 157 height 35
click at [1178, 223] on icon "button" at bounding box center [1183, 224] width 22 height 22
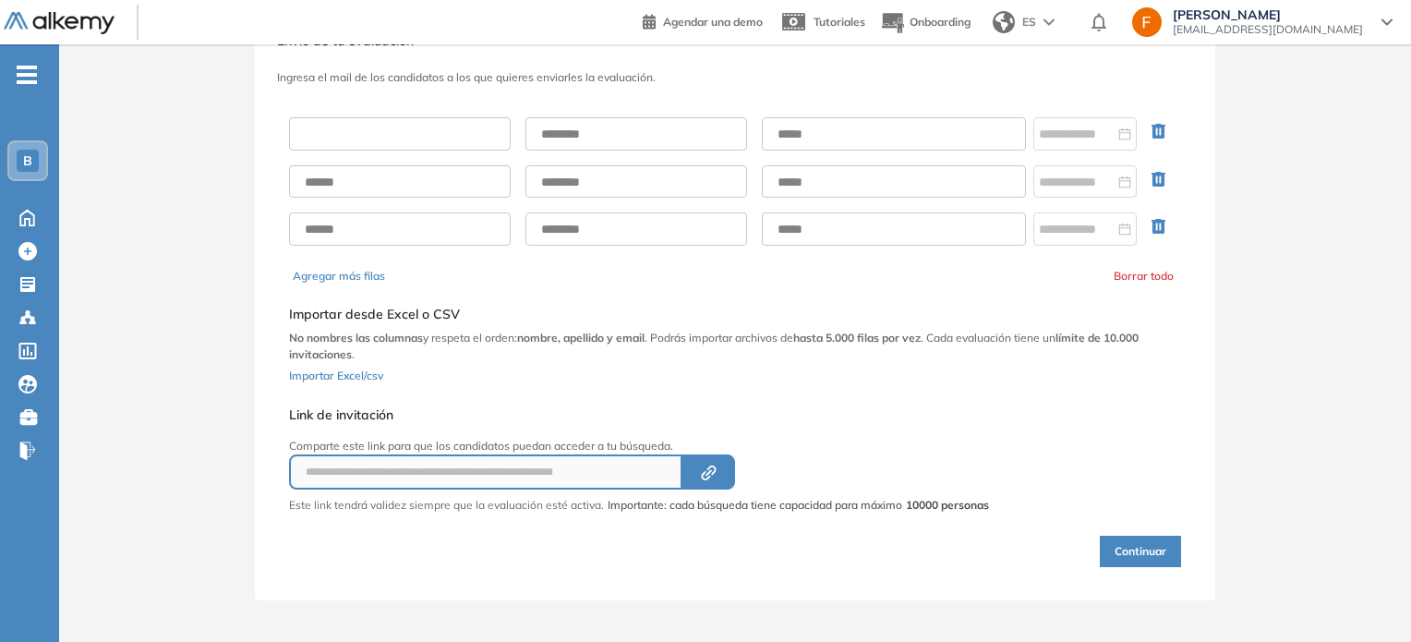
click at [439, 145] on input "text" at bounding box center [400, 133] width 222 height 33
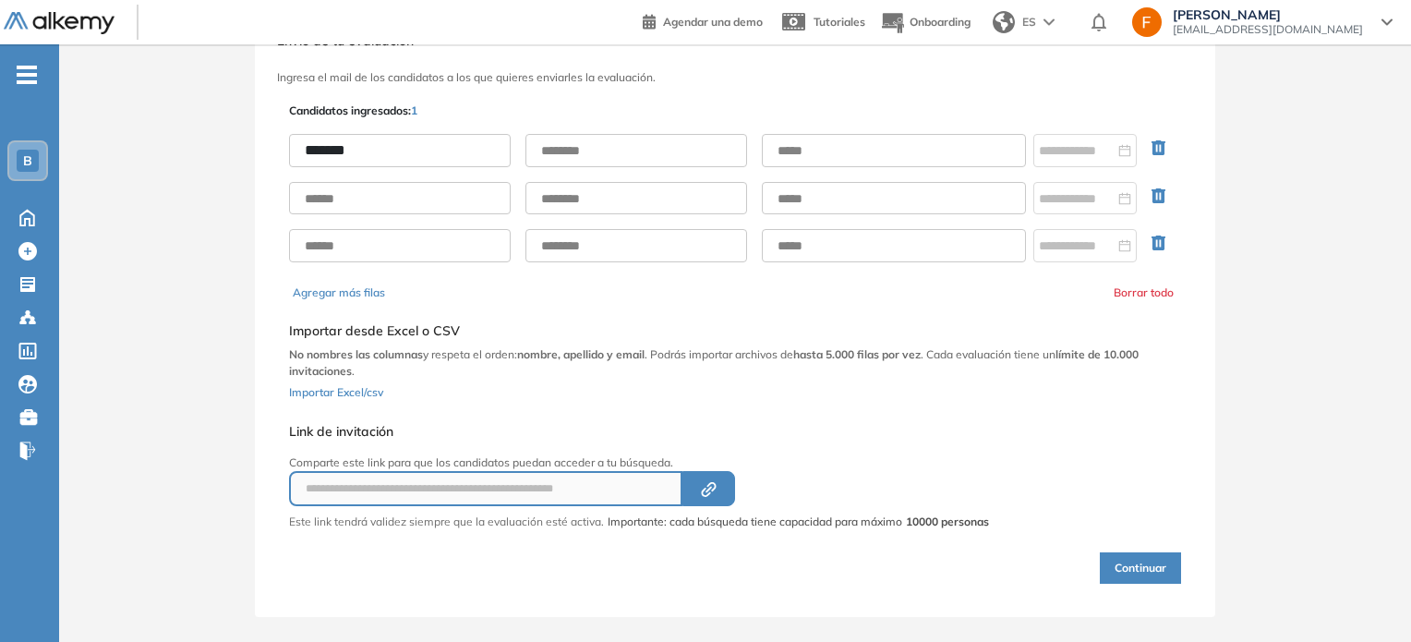
type input "*******"
type input "*********"
paste input "**********"
type input "**********"
click at [1116, 159] on div at bounding box center [1085, 150] width 92 height 20
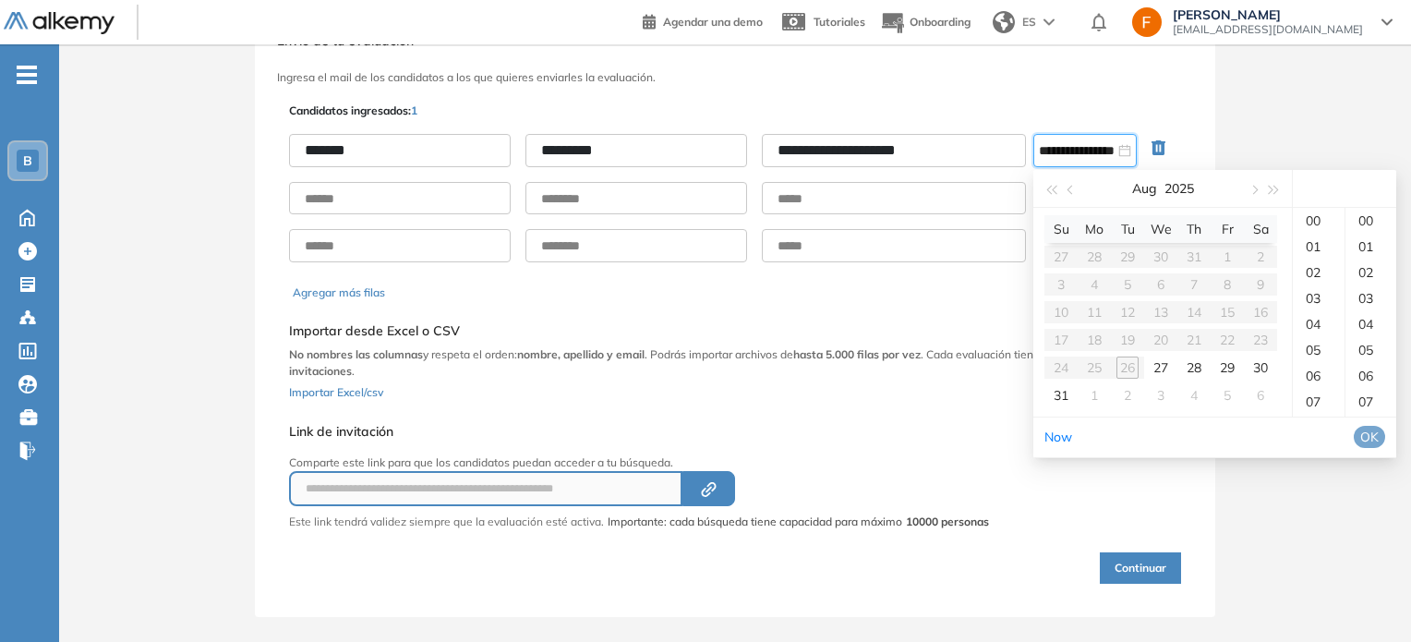
type input "**********"
click at [1197, 367] on div "28" at bounding box center [1194, 367] width 22 height 22
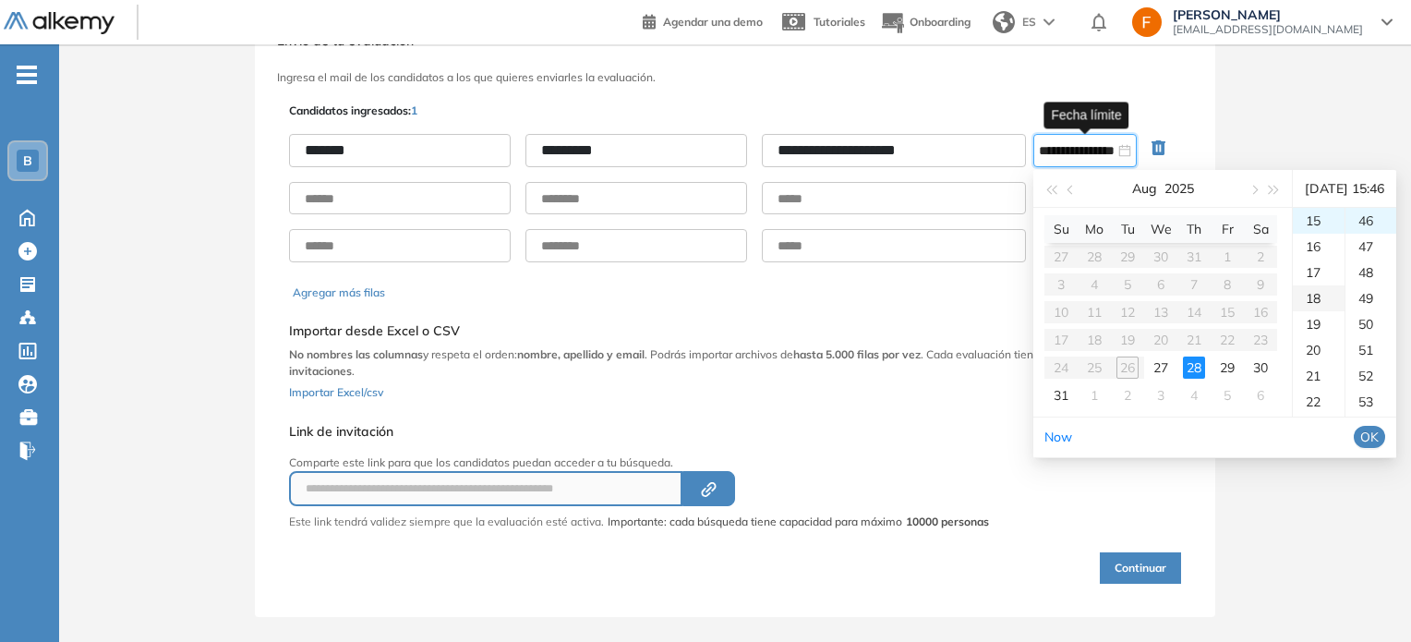
click at [1326, 311] on div "18" at bounding box center [1319, 298] width 52 height 26
click at [1360, 234] on div "00" at bounding box center [1370, 221] width 51 height 26
type input "**********"
click at [1379, 447] on span "OK" at bounding box center [1369, 437] width 18 height 20
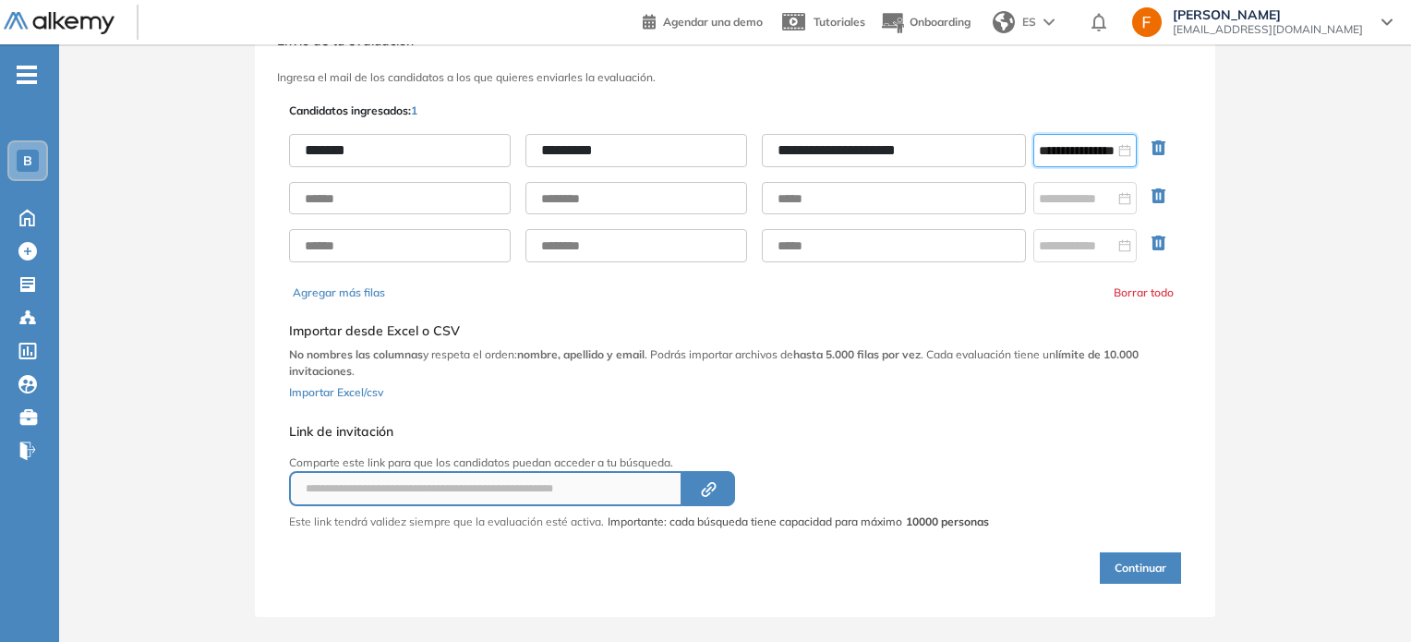
scroll to position [87, 0]
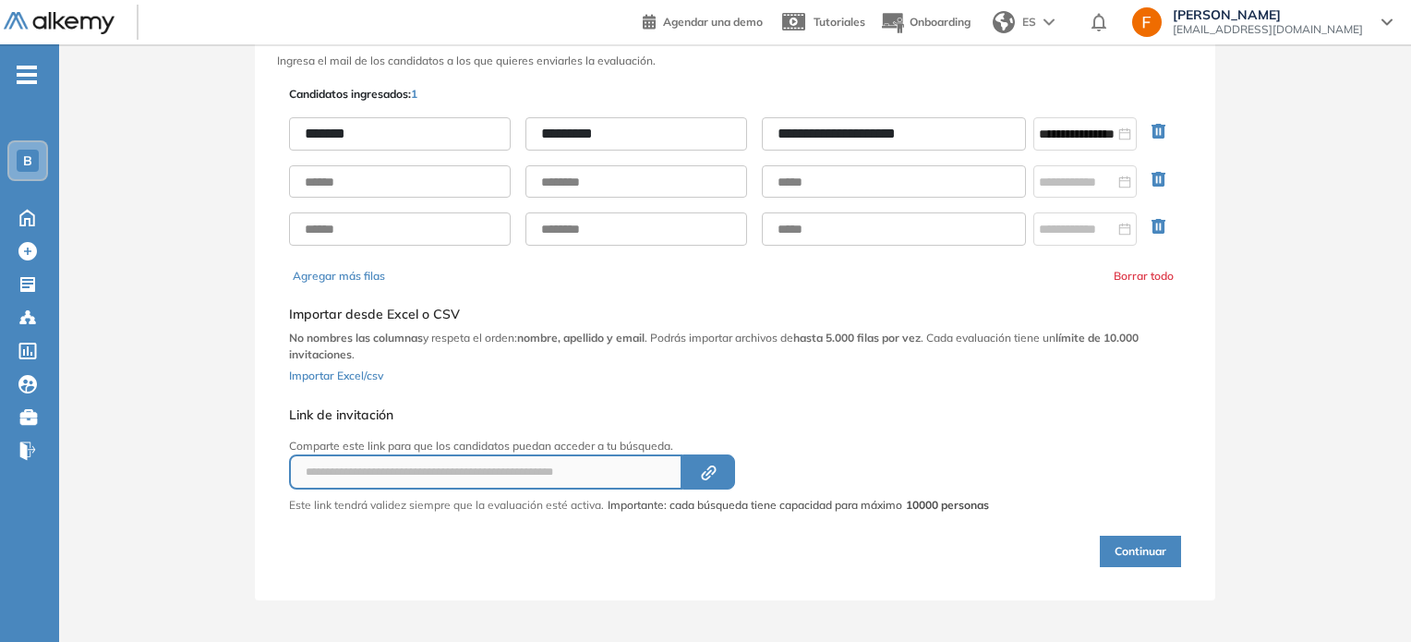
click at [1124, 543] on button "Continuar" at bounding box center [1140, 551] width 81 height 31
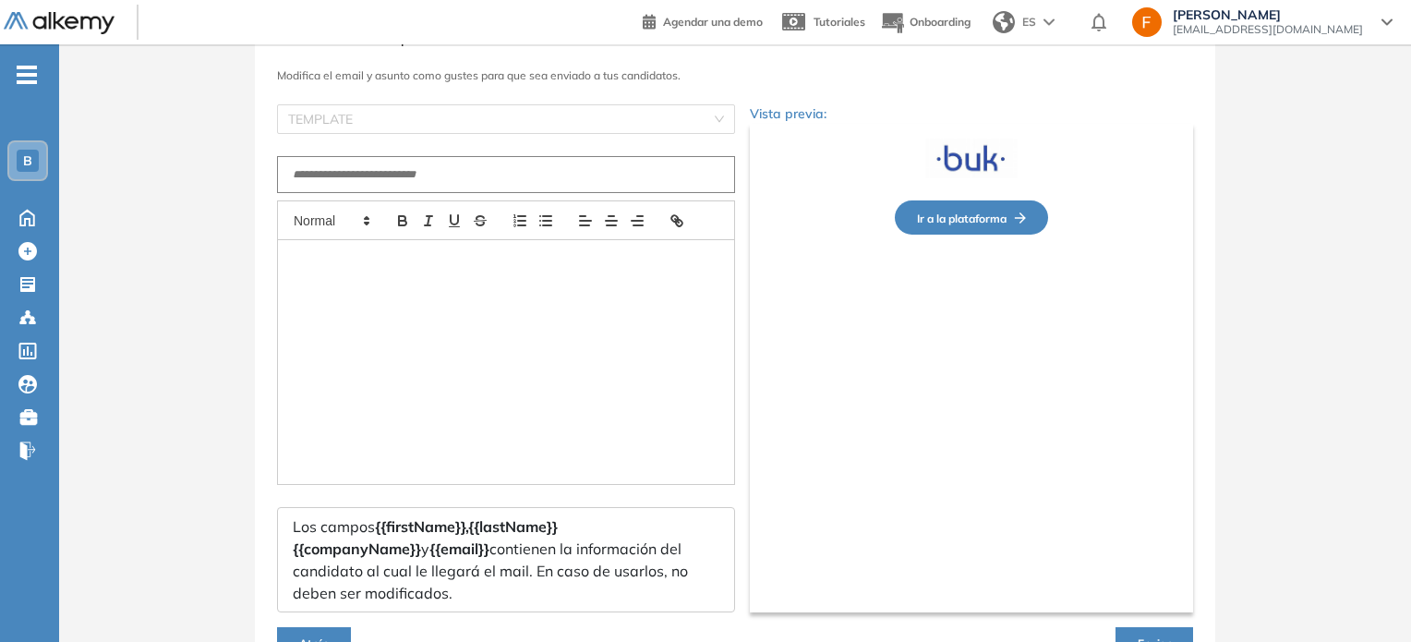
type input "**********"
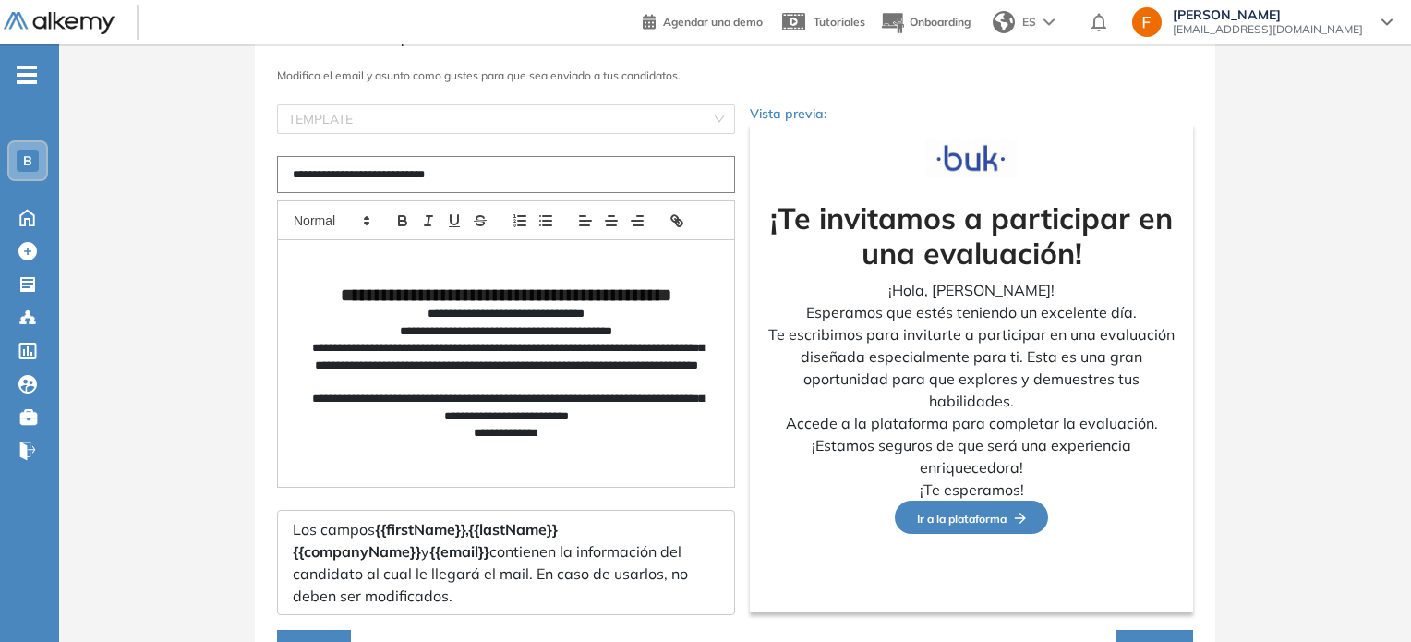
scroll to position [190, 0]
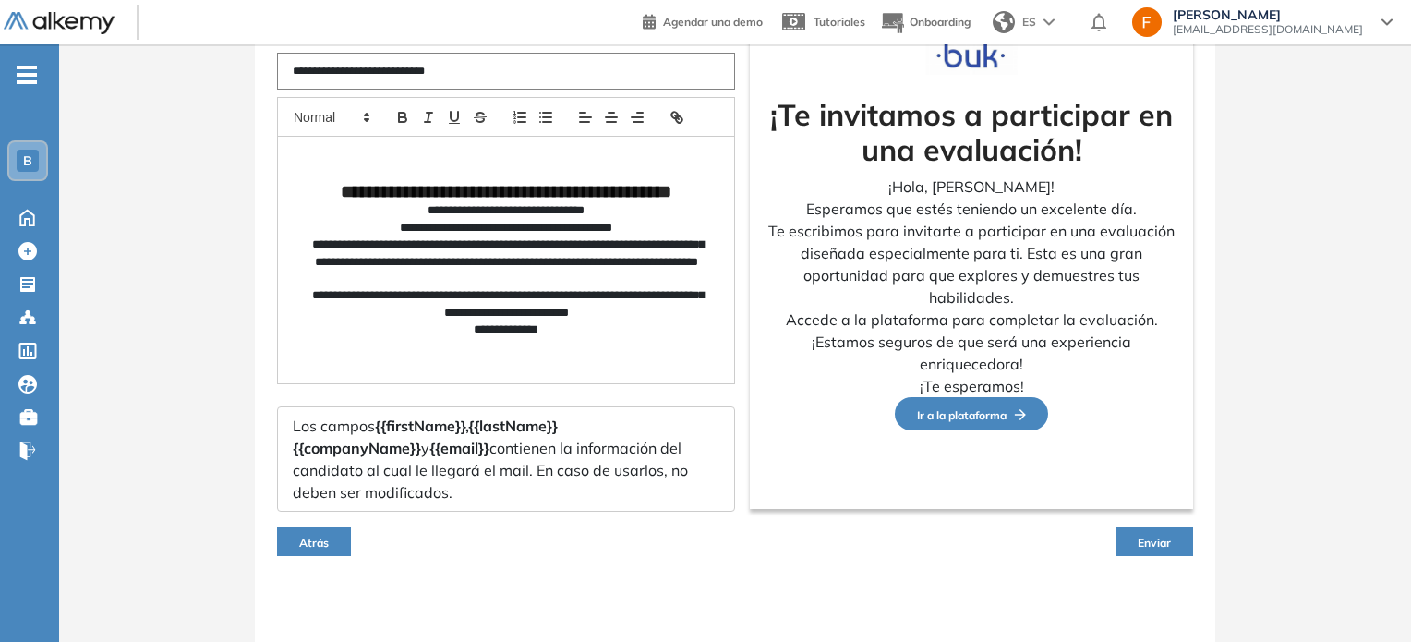
click at [1147, 546] on span "Enviar" at bounding box center [1154, 543] width 33 height 14
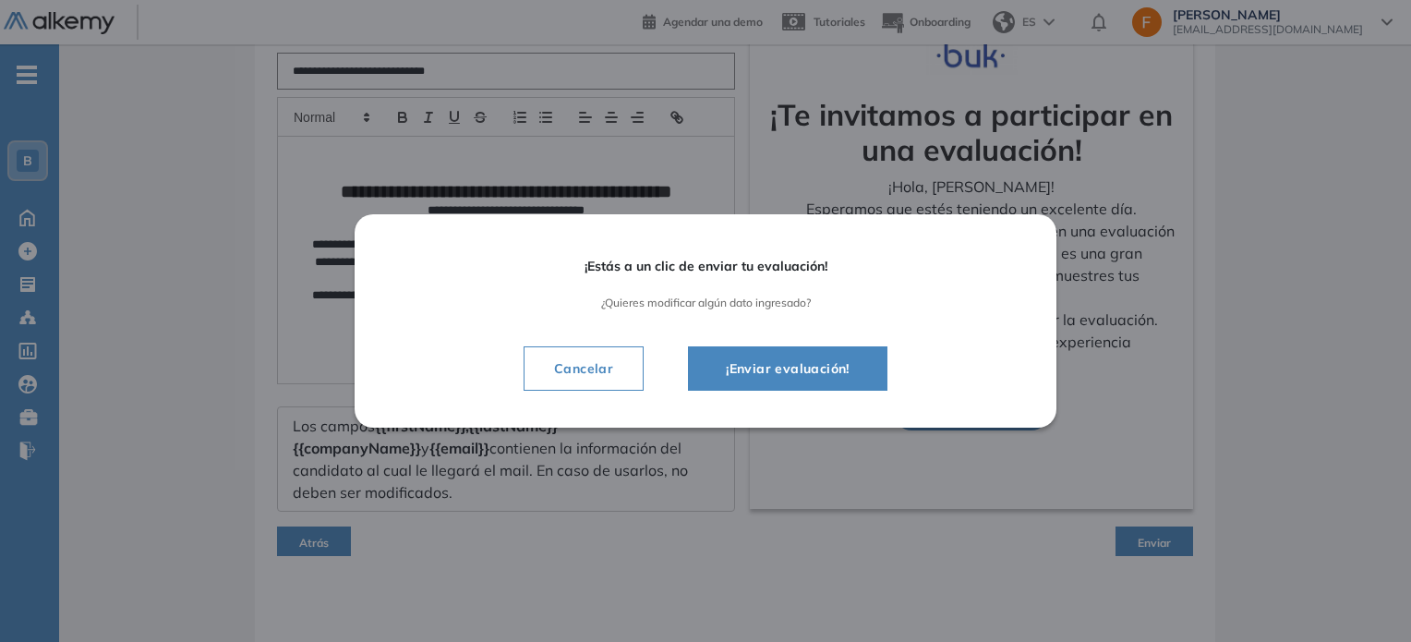
click at [761, 380] on button "¡Enviar evaluación!" at bounding box center [787, 368] width 199 height 44
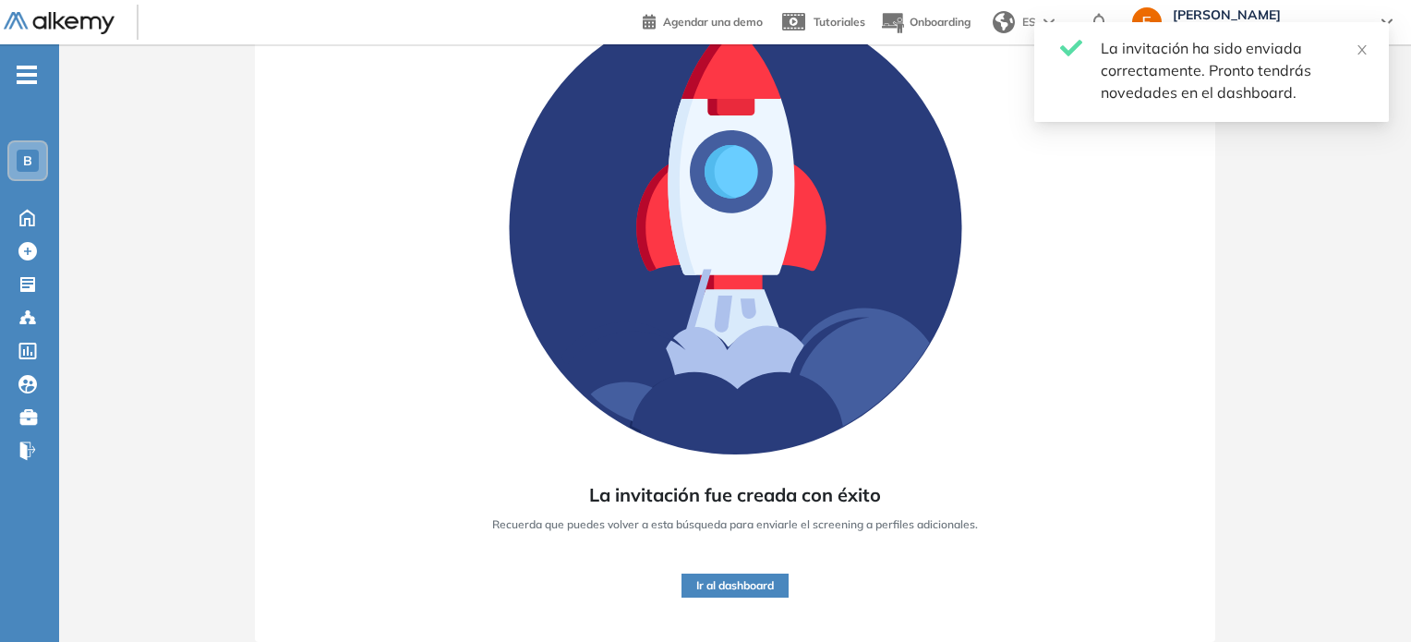
scroll to position [173, 0]
